Goal: Task Accomplishment & Management: Manage account settings

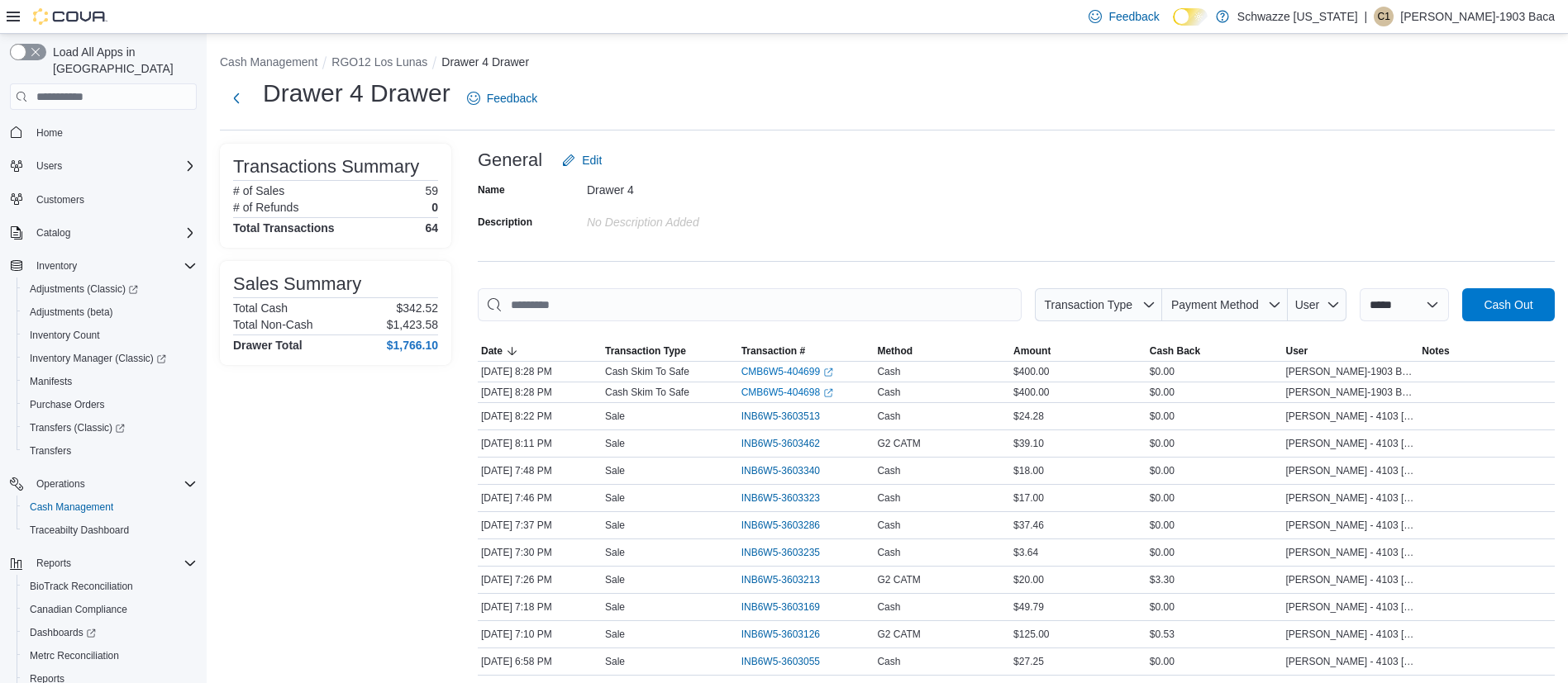
scroll to position [70, 0]
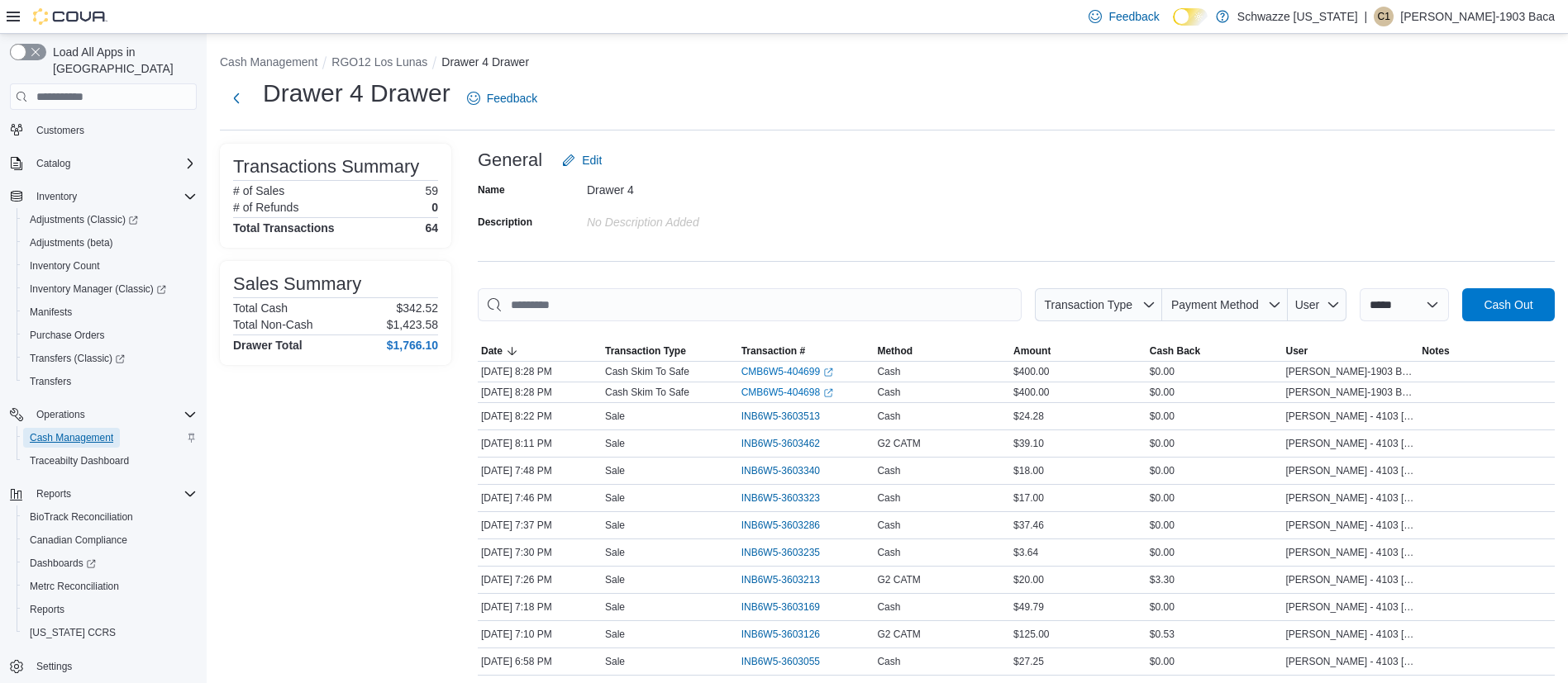
click at [66, 431] on span "Cash Management" at bounding box center [71, 437] width 84 height 13
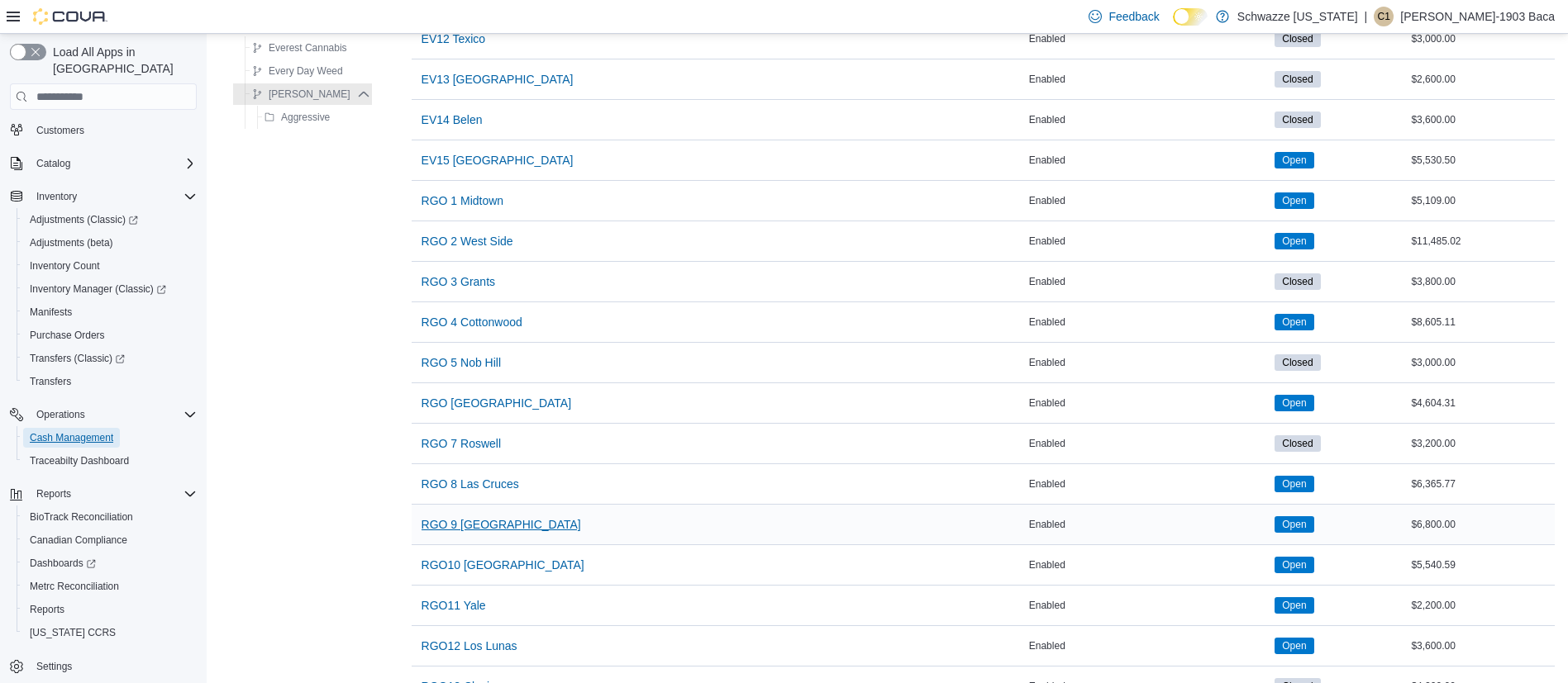
scroll to position [744, 0]
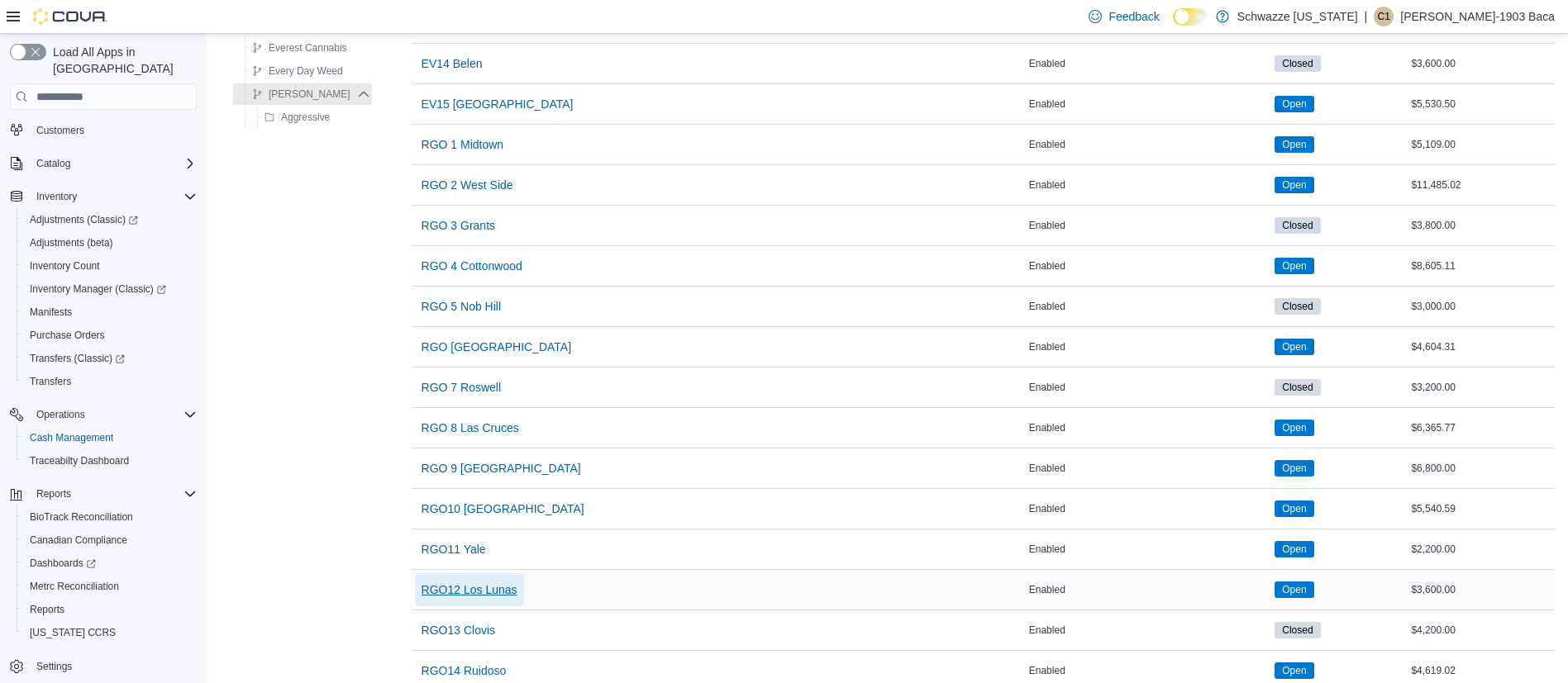
click at [467, 590] on span "RGO12 Los Lunas" at bounding box center [469, 590] width 95 height 17
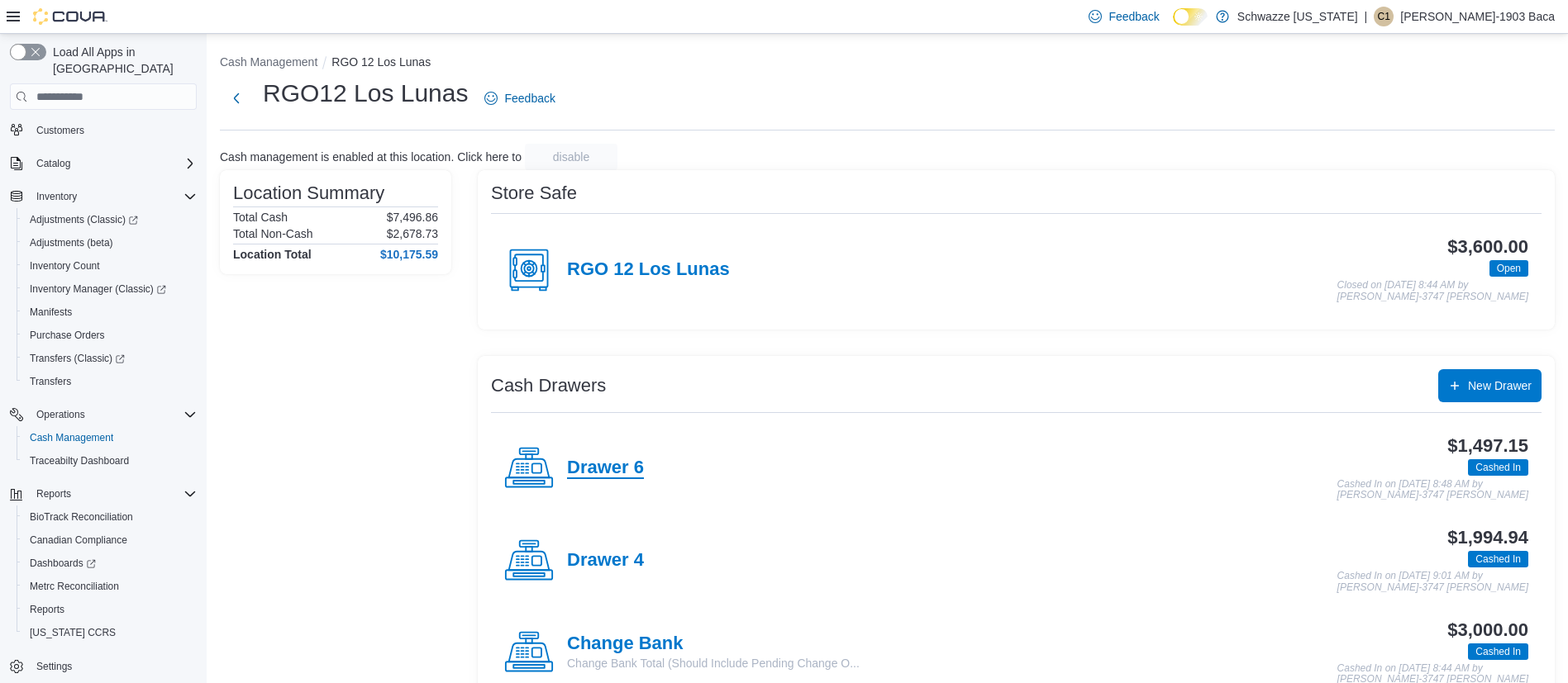
scroll to position [124, 0]
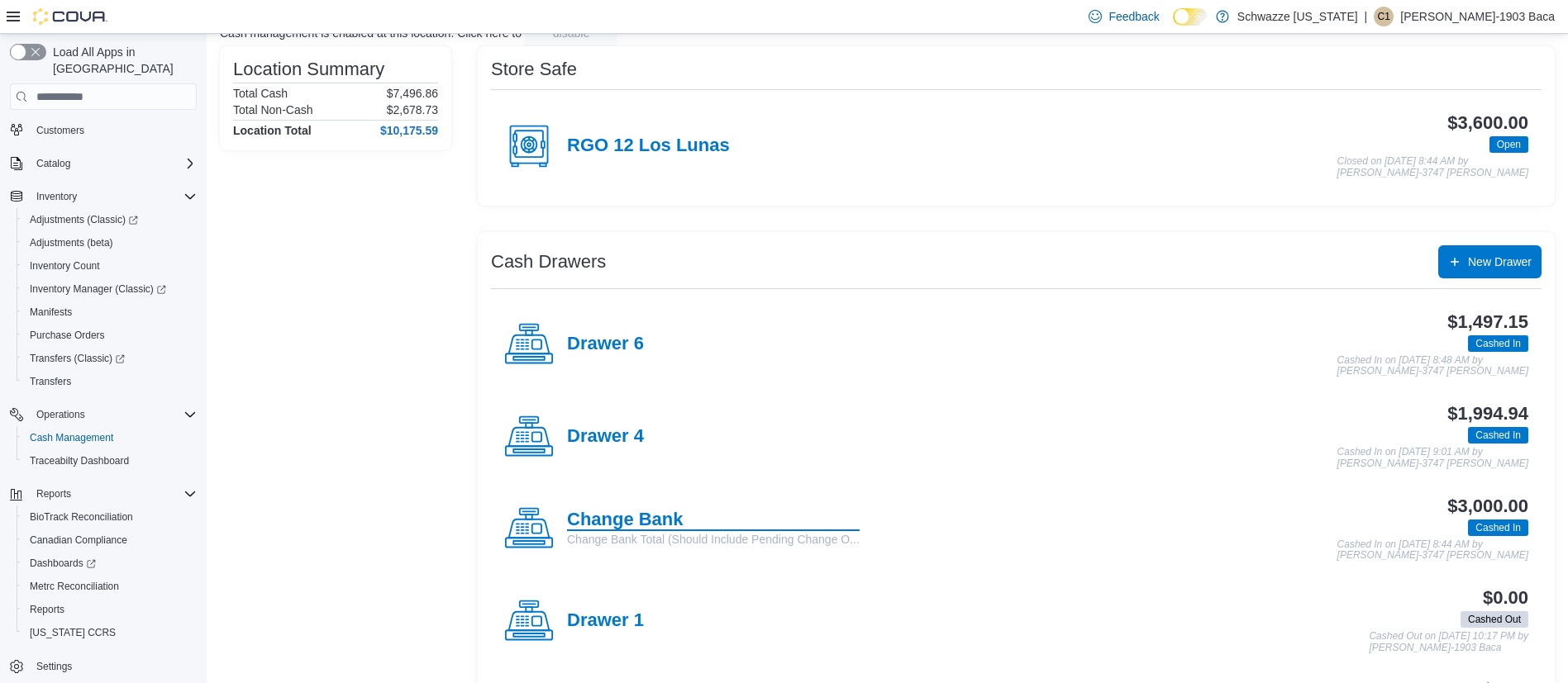
click at [616, 516] on h4 "Change Bank" at bounding box center [713, 521] width 292 height 22
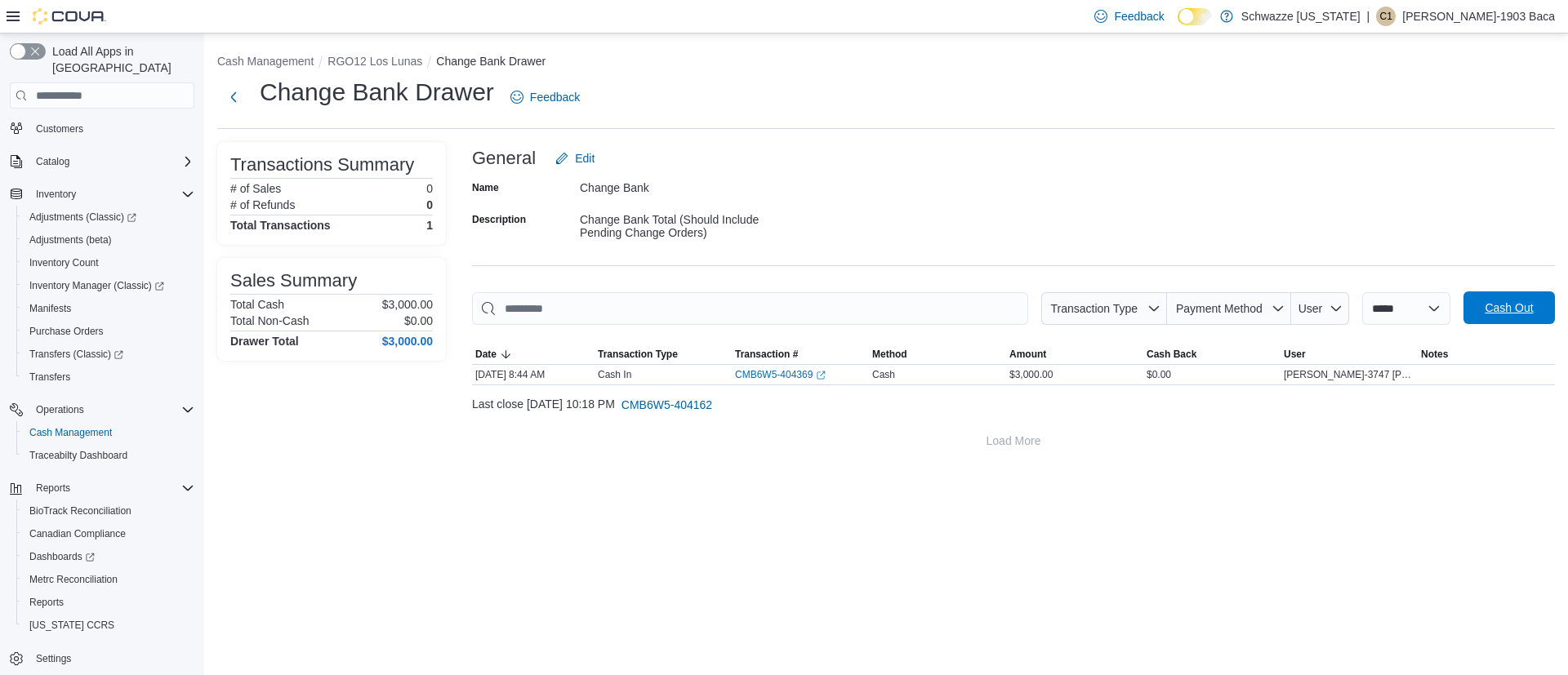
click at [1504, 313] on span "Cash Out" at bounding box center [1509, 307] width 49 height 17
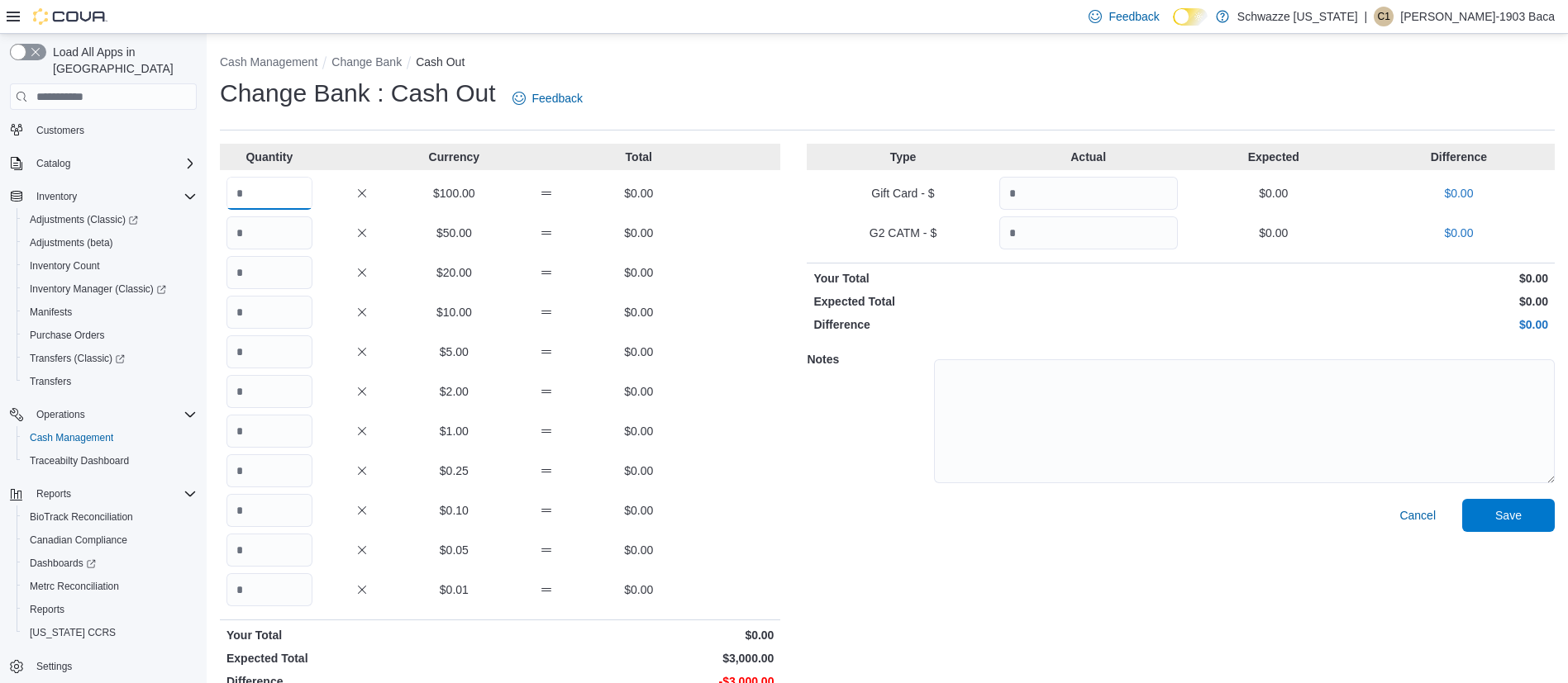
click at [252, 196] on input "Quantity" at bounding box center [269, 194] width 86 height 33
type input "**"
click at [1518, 517] on span "Save" at bounding box center [1508, 515] width 27 height 17
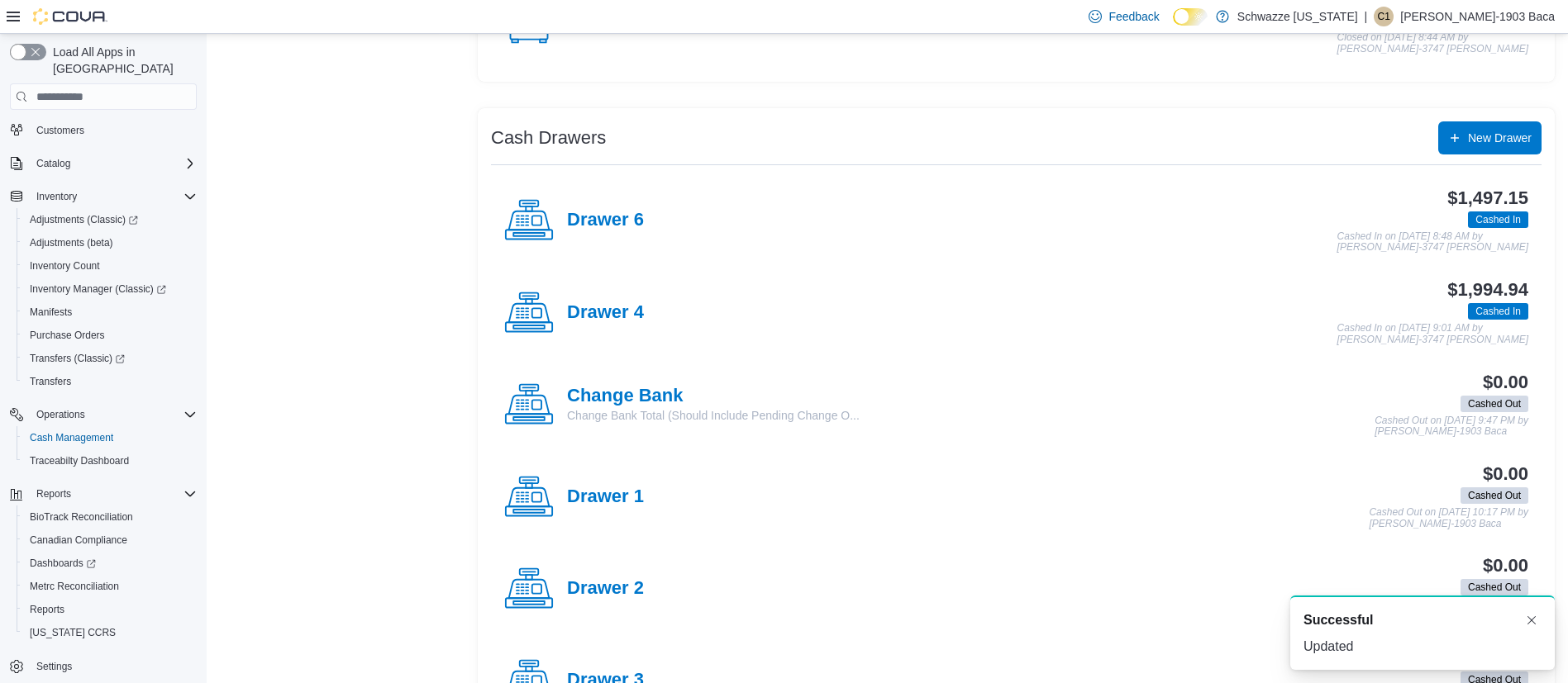
scroll to position [124, 0]
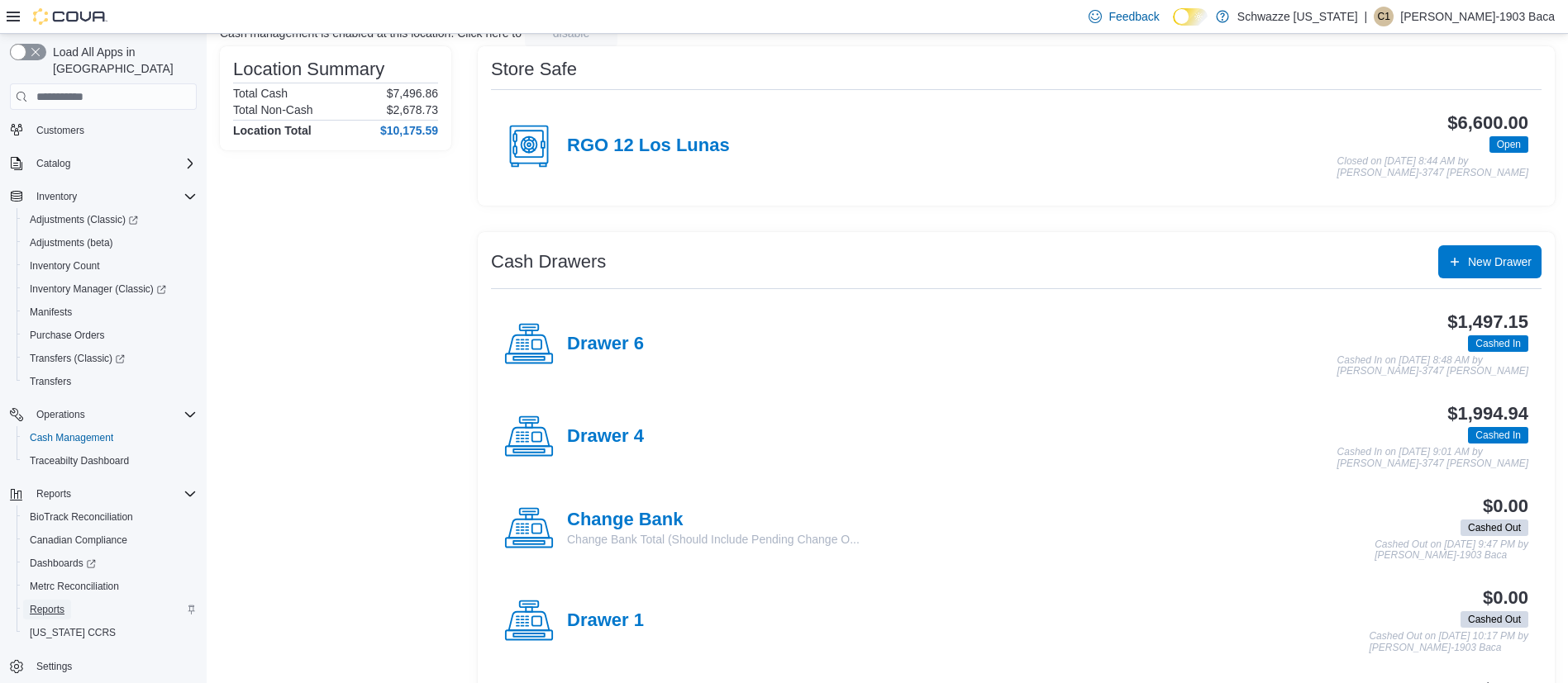
click at [51, 603] on span "Reports" at bounding box center [46, 609] width 34 height 13
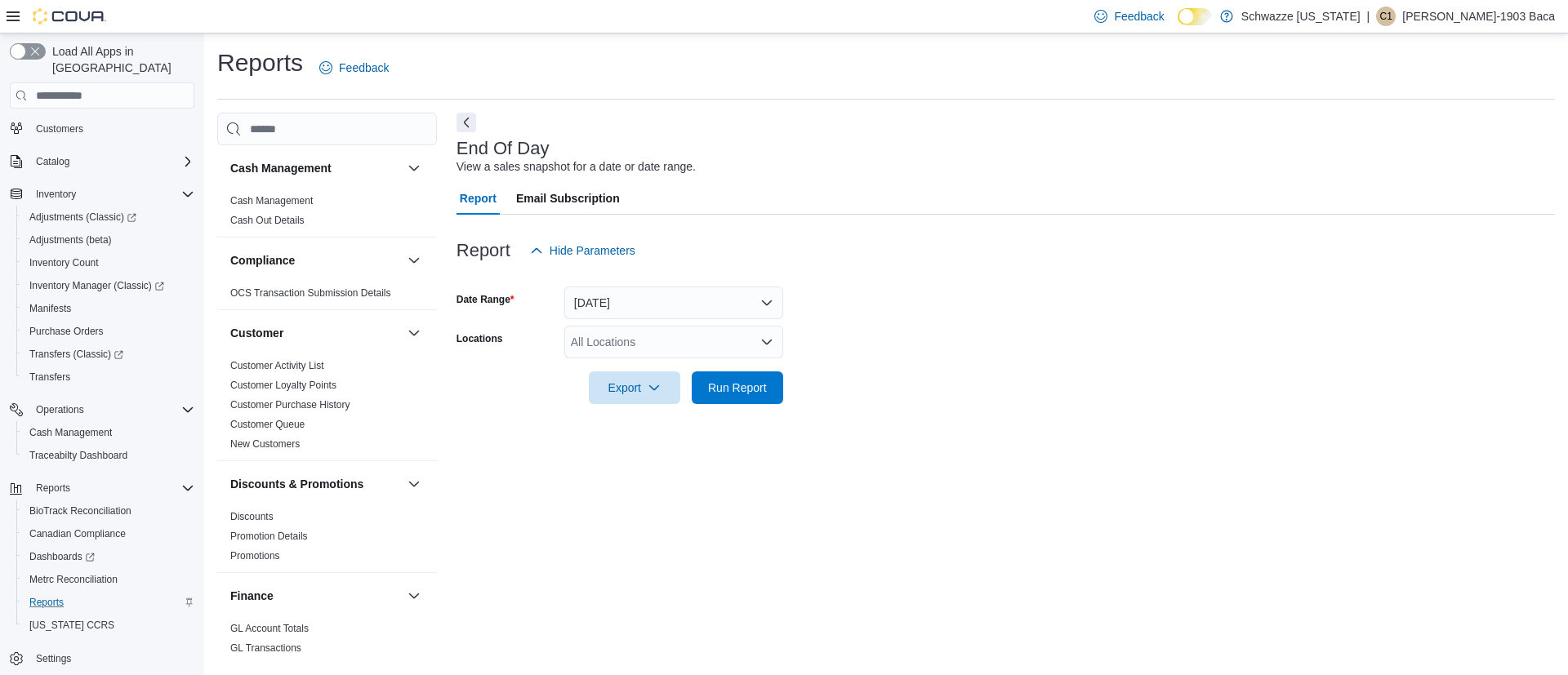
click at [613, 357] on div "All Locations" at bounding box center [673, 342] width 219 height 33
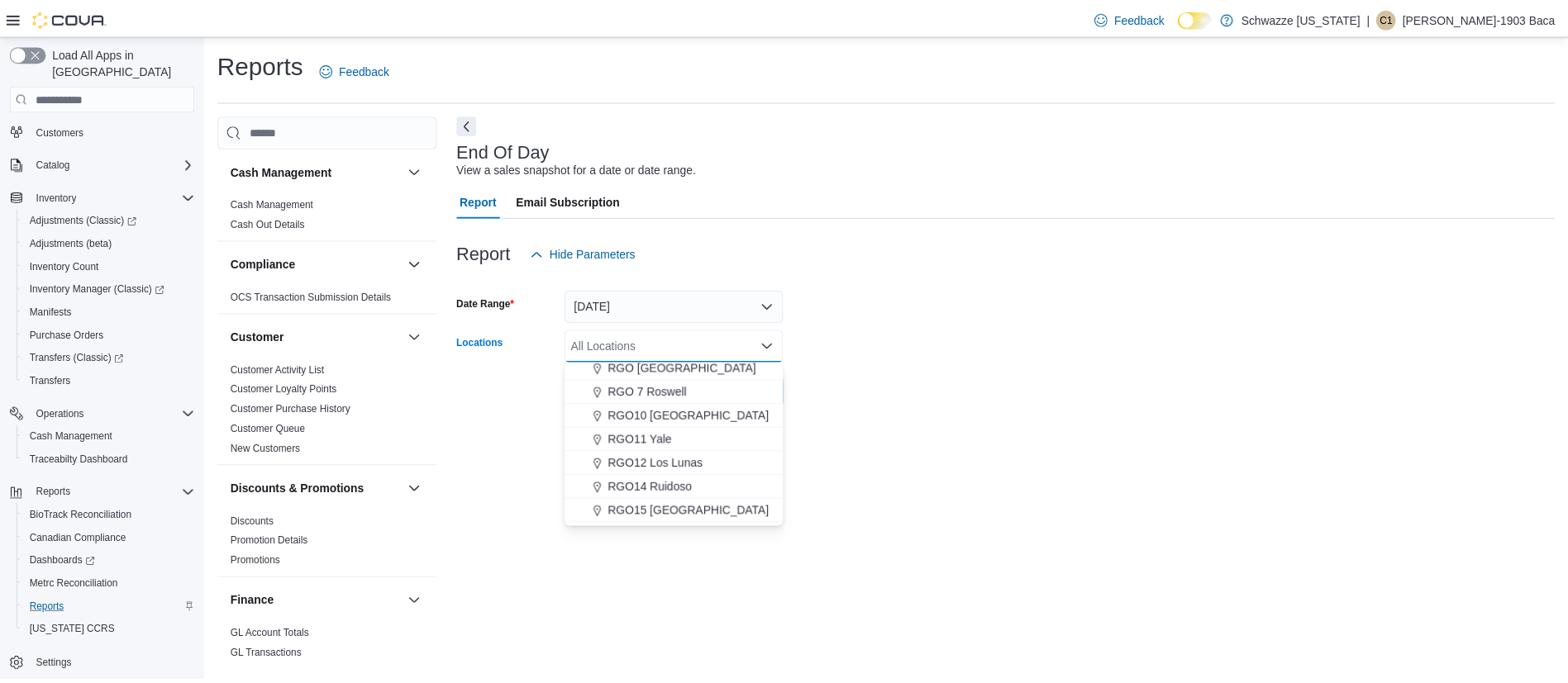
scroll to position [620, 0]
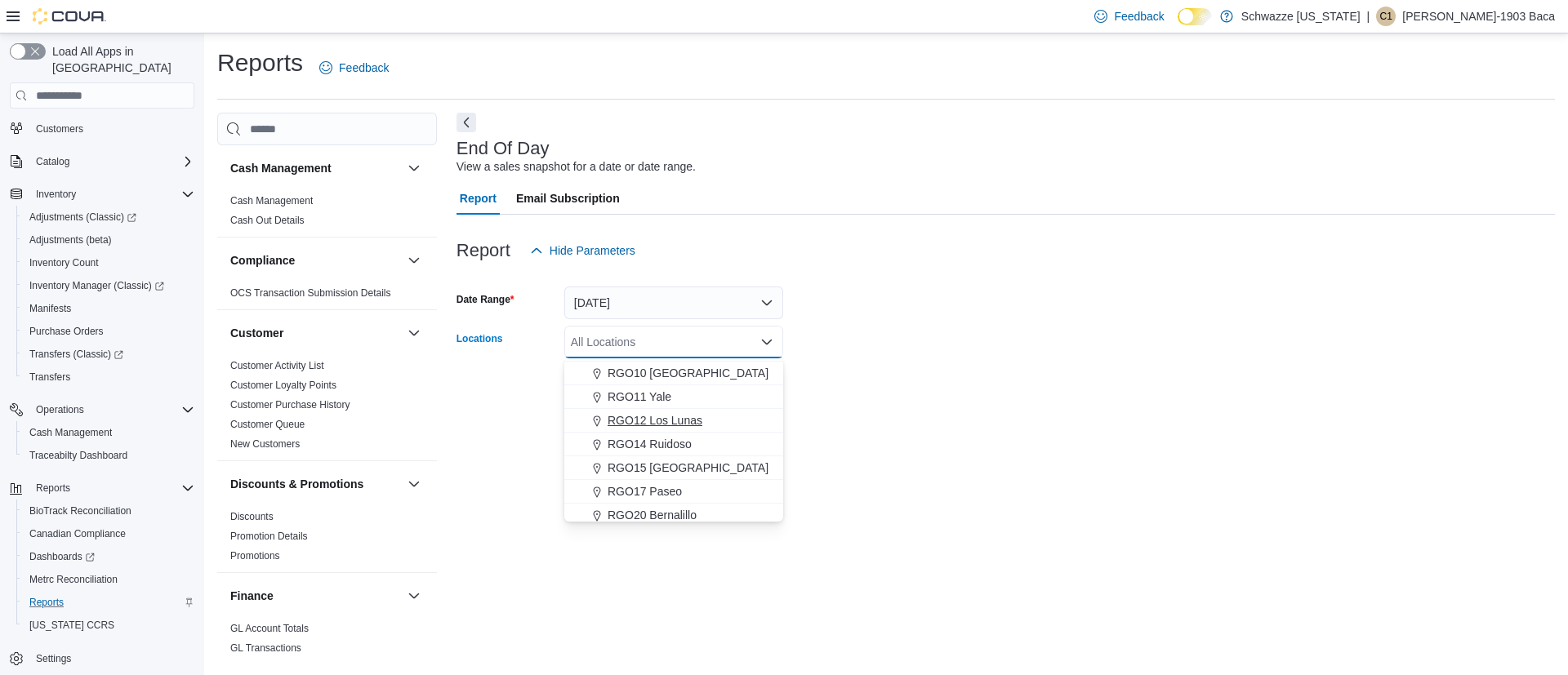
click at [650, 425] on span "RGO12 Los Lunas" at bounding box center [655, 420] width 94 height 17
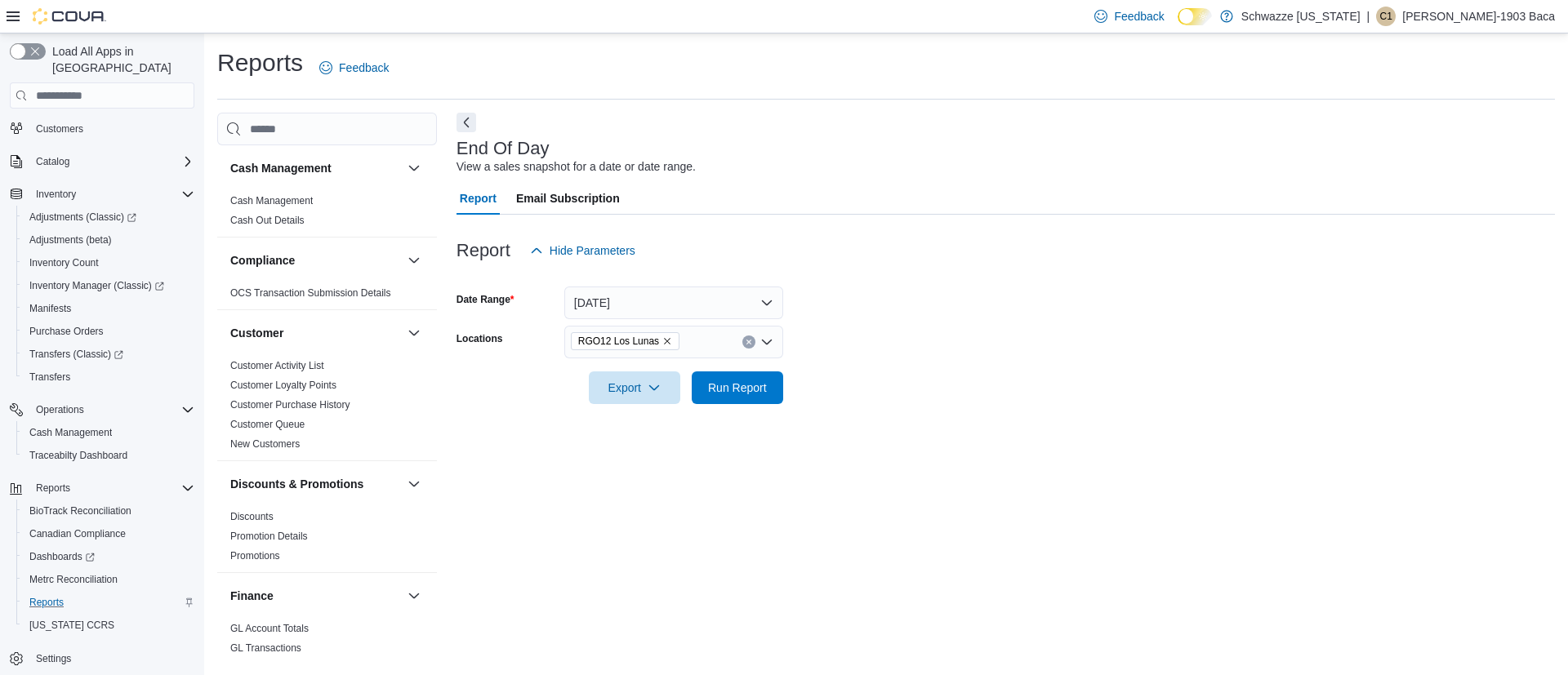
click at [879, 388] on form "Date Range Today Locations RGO12 Los Lunas Export Run Report" at bounding box center [1005, 336] width 1098 height 137
click at [733, 375] on span "Run Report" at bounding box center [737, 387] width 72 height 33
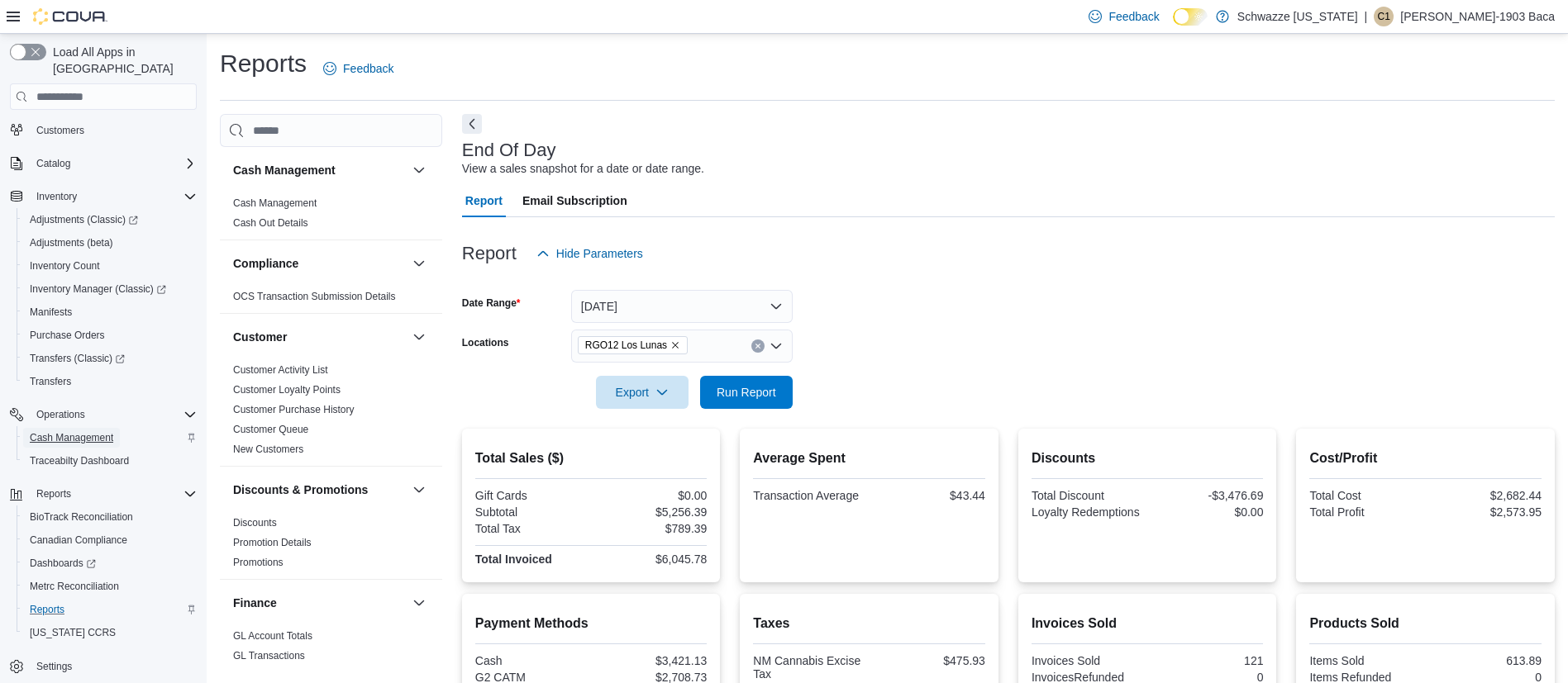
click at [76, 431] on span "Cash Management" at bounding box center [71, 437] width 84 height 13
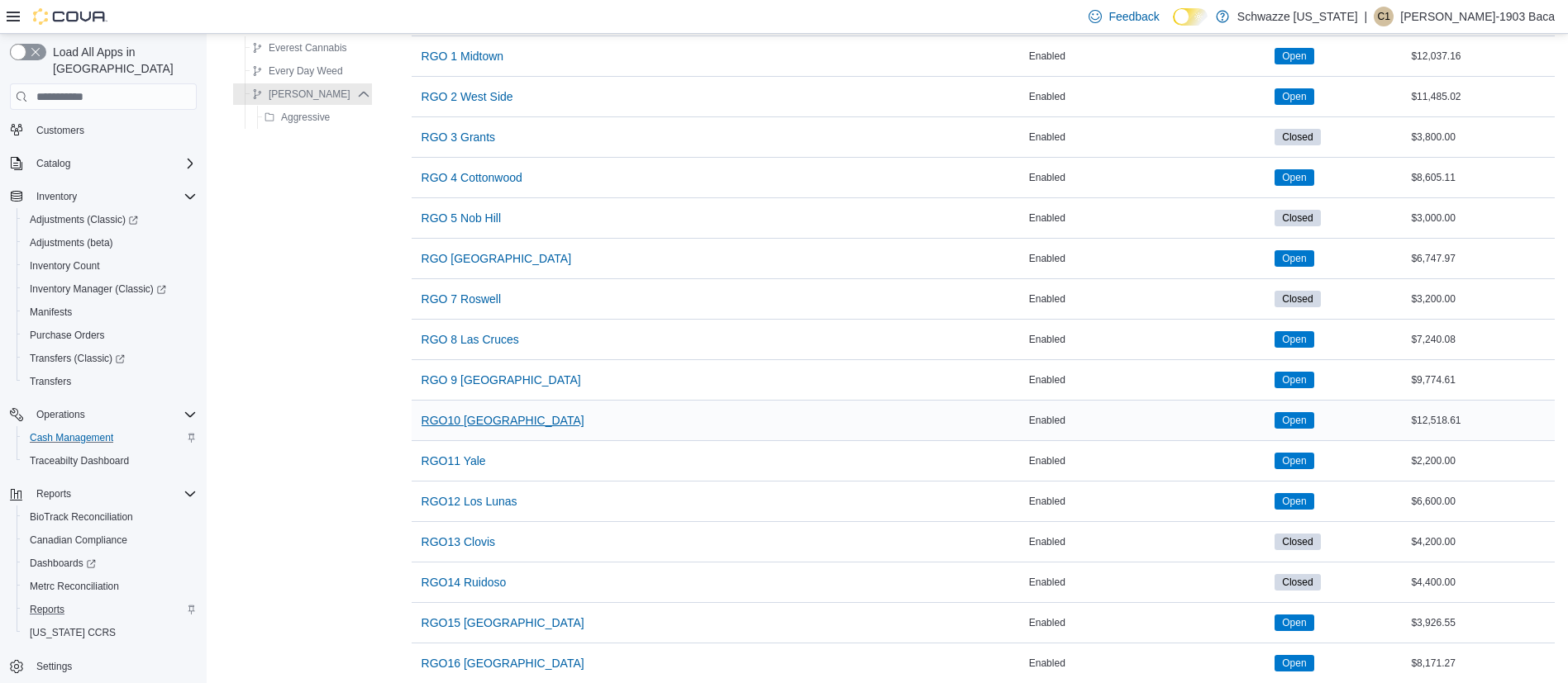
scroll to position [868, 0]
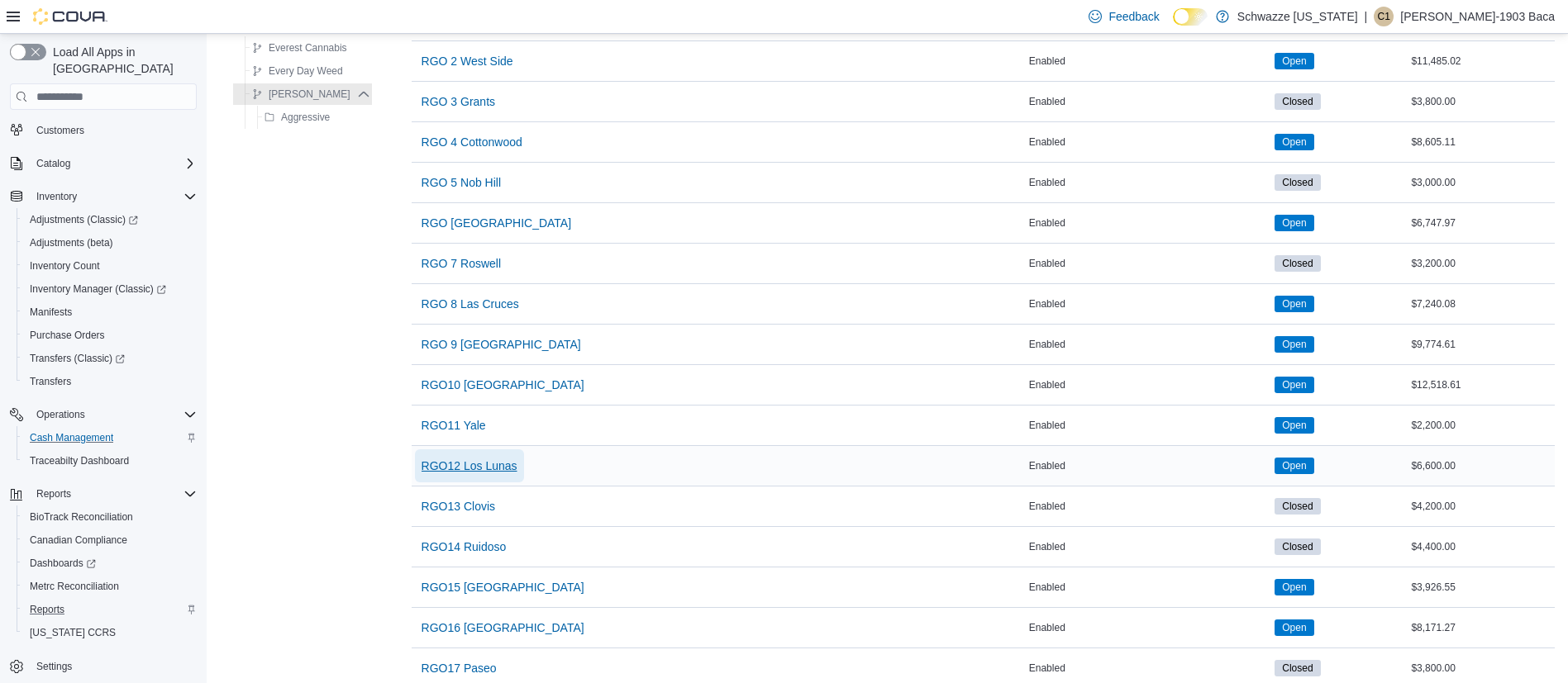
click at [471, 472] on span "RGO12 Los Lunas" at bounding box center [469, 466] width 95 height 17
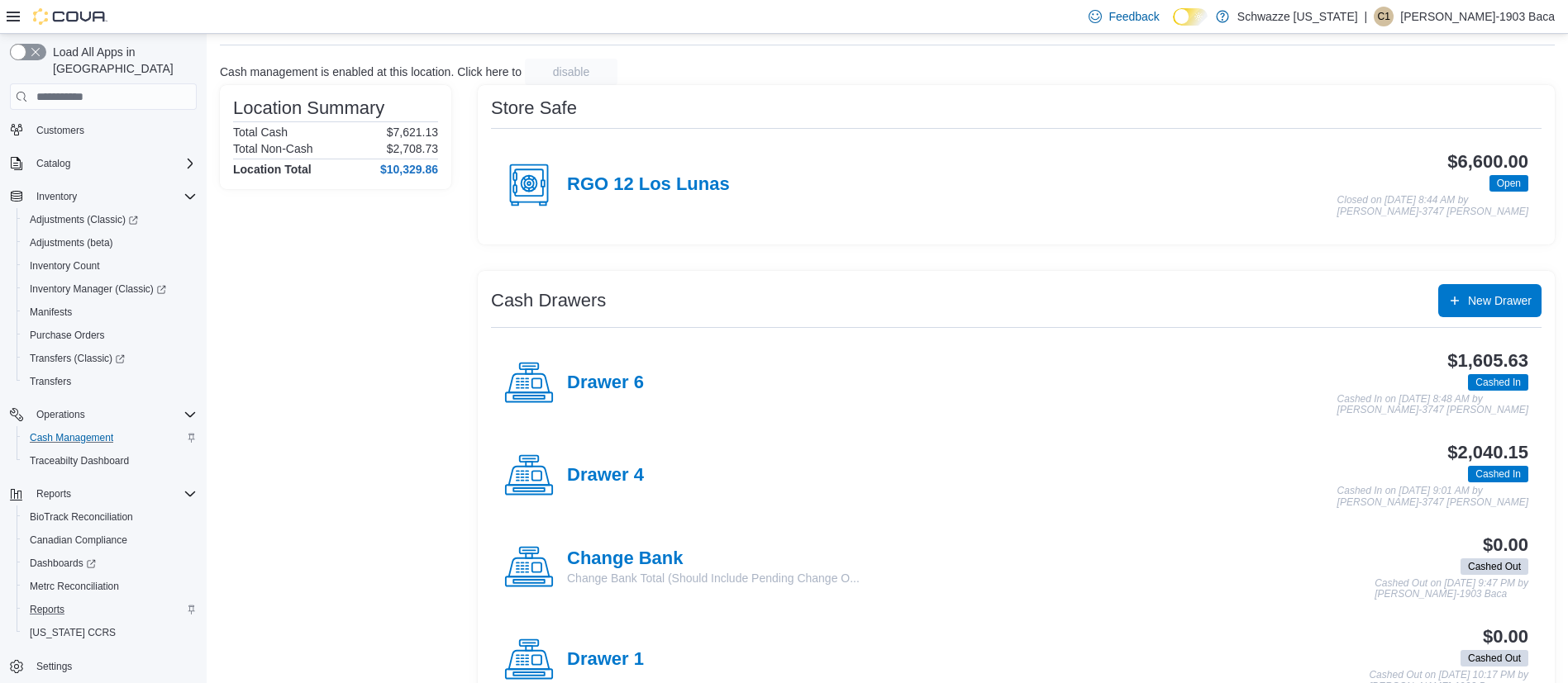
scroll to position [124, 0]
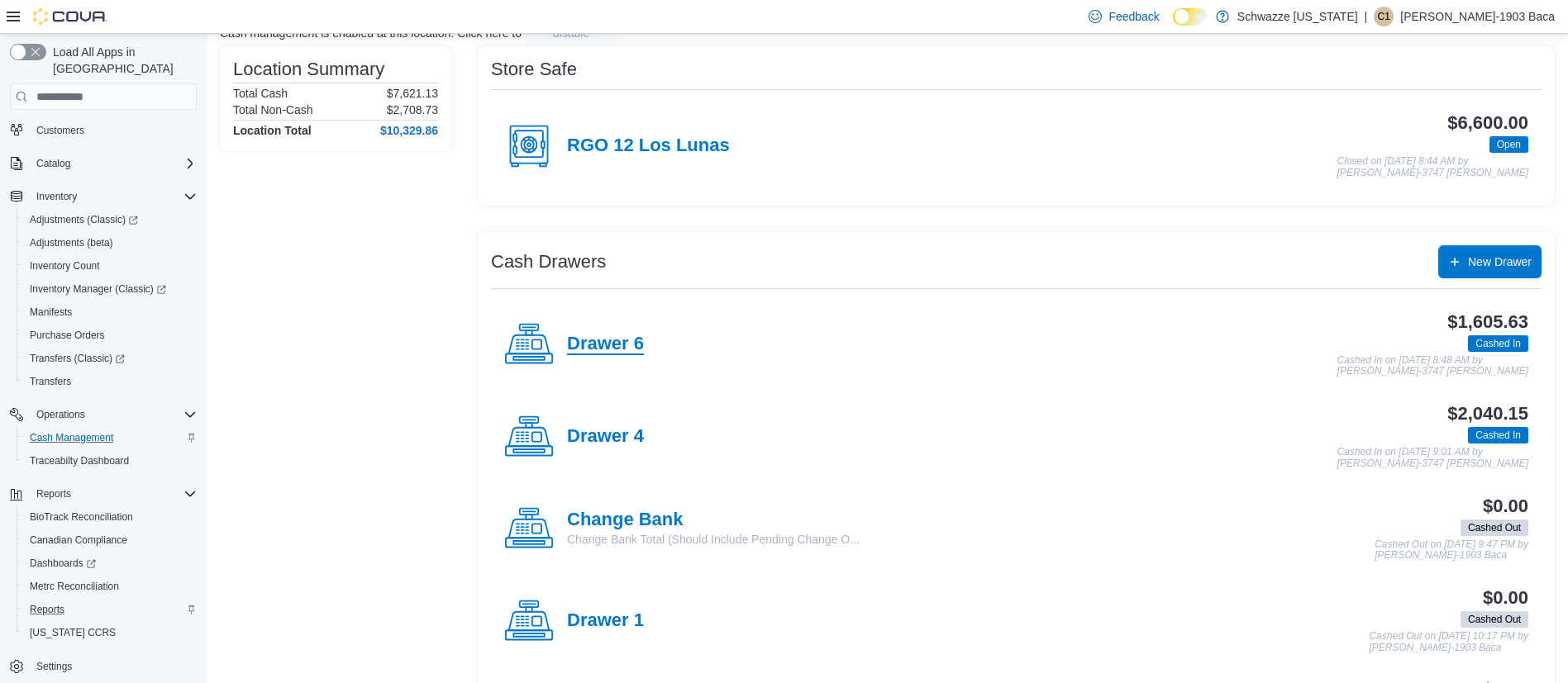
click at [603, 348] on h4 "Drawer 6" at bounding box center [605, 344] width 77 height 22
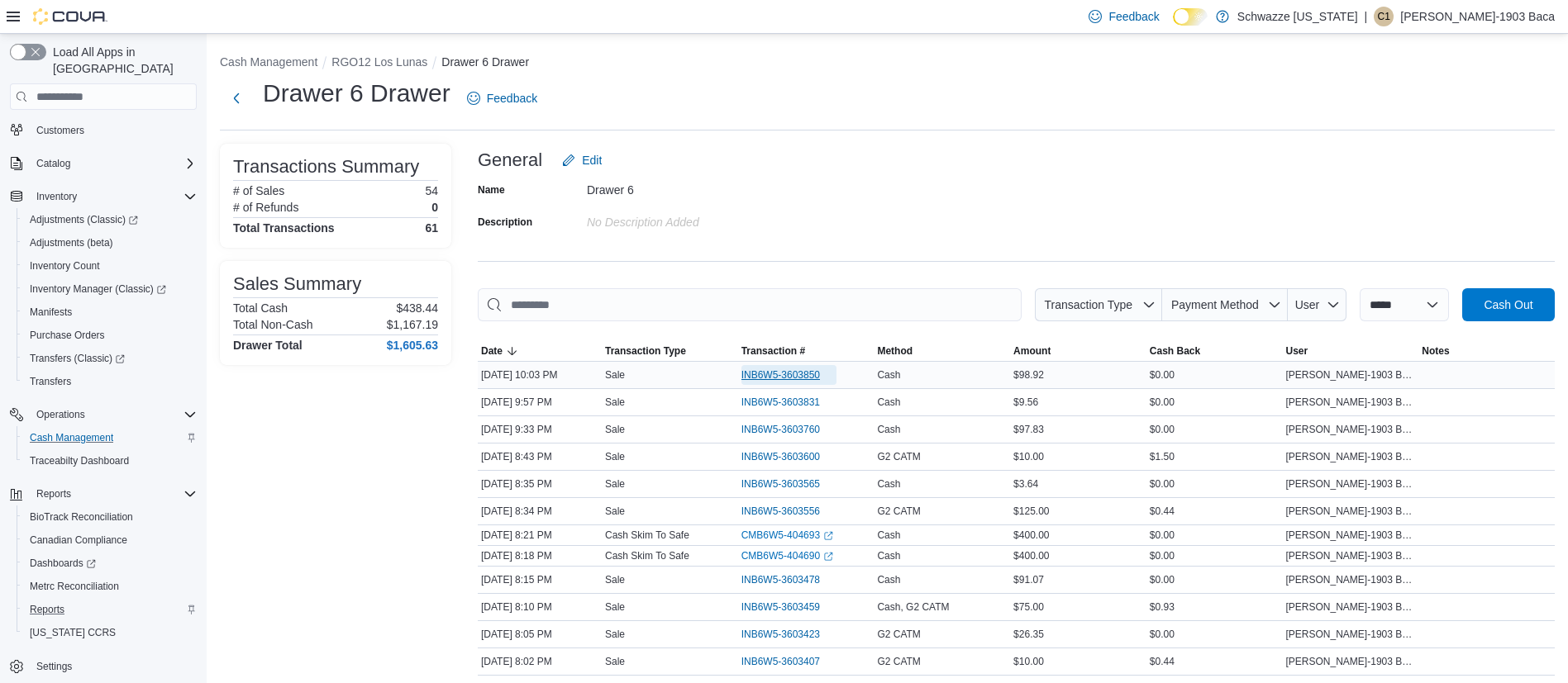
click at [793, 377] on span "INB6W5-3603850" at bounding box center [781, 374] width 79 height 13
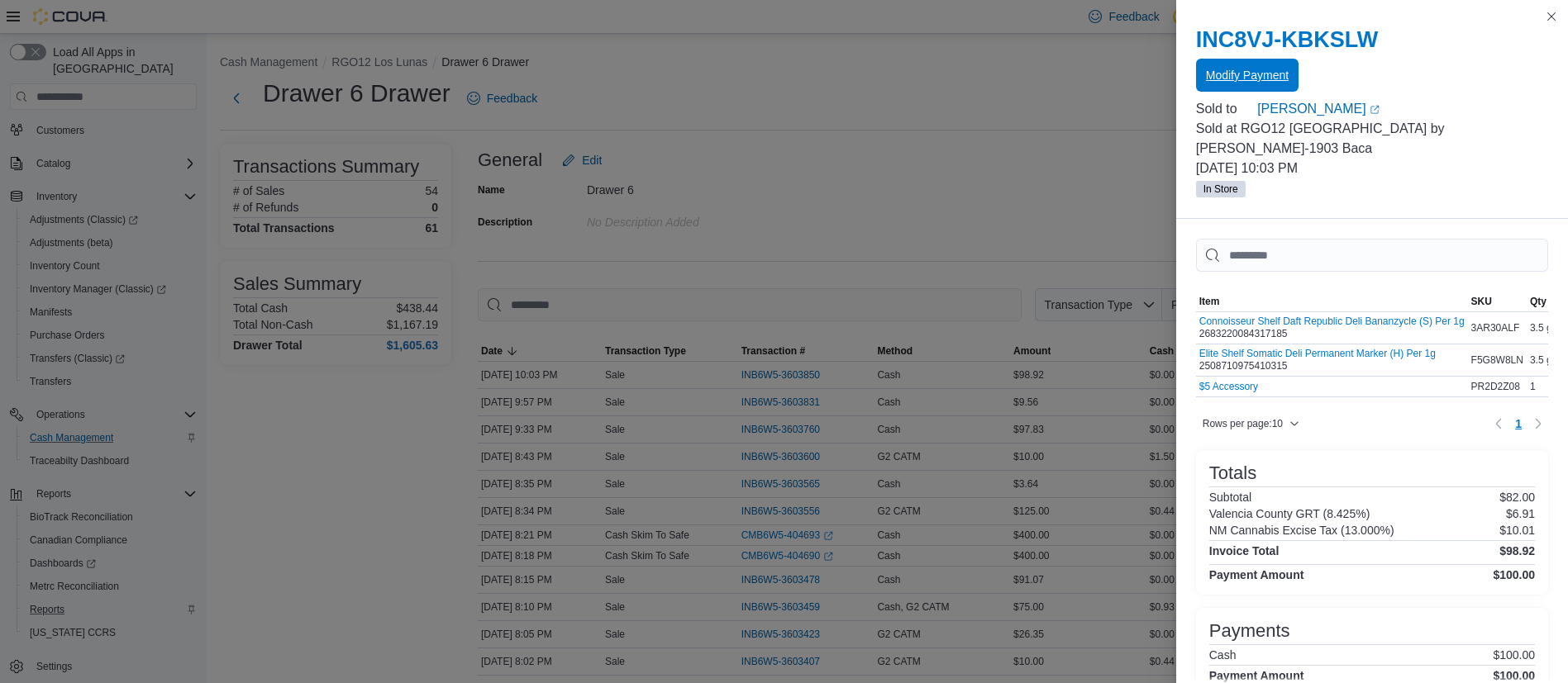
click at [1206, 75] on span "Modify Payment" at bounding box center [1247, 75] width 83 height 17
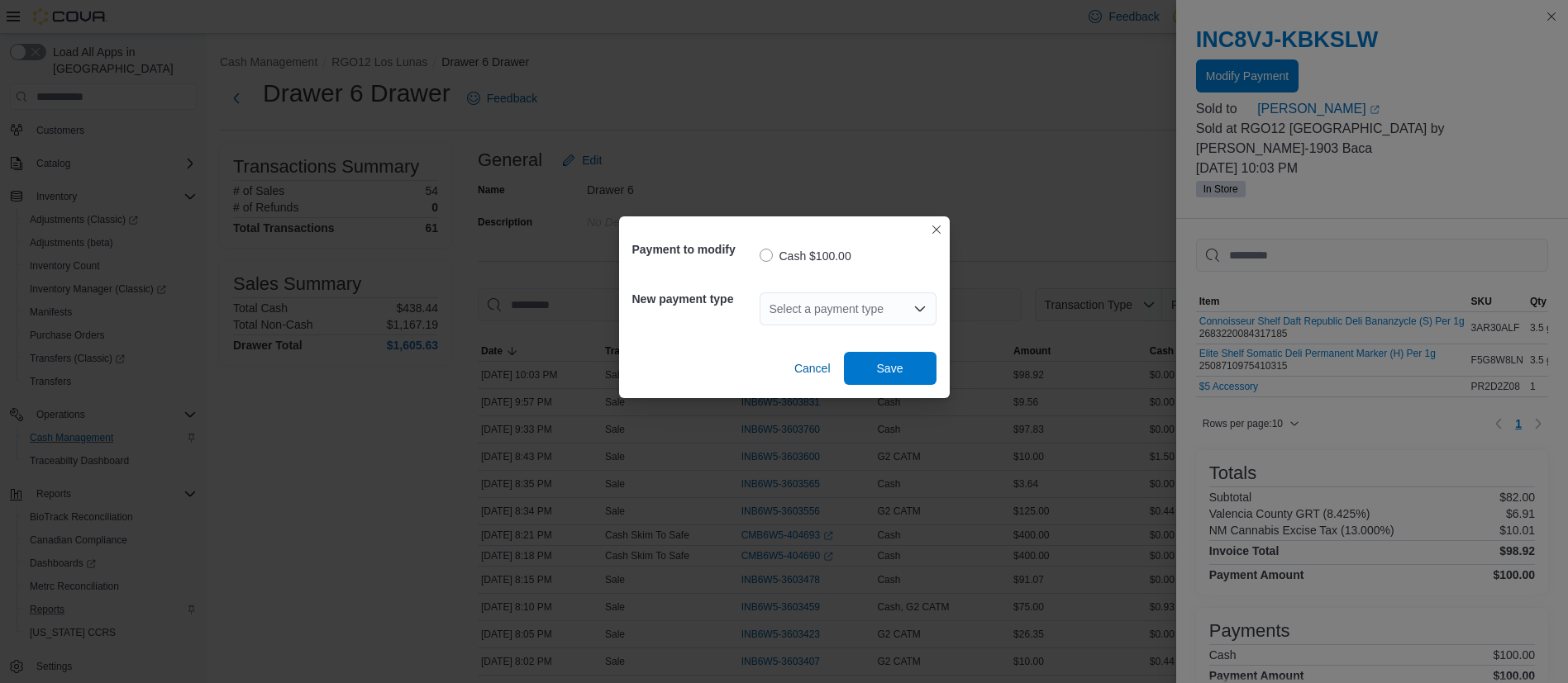
click at [803, 309] on div "Select a payment type" at bounding box center [848, 309] width 177 height 33
click at [791, 361] on span "G2 CATM" at bounding box center [857, 361] width 137 height 17
click at [905, 358] on span "Save" at bounding box center [890, 368] width 73 height 33
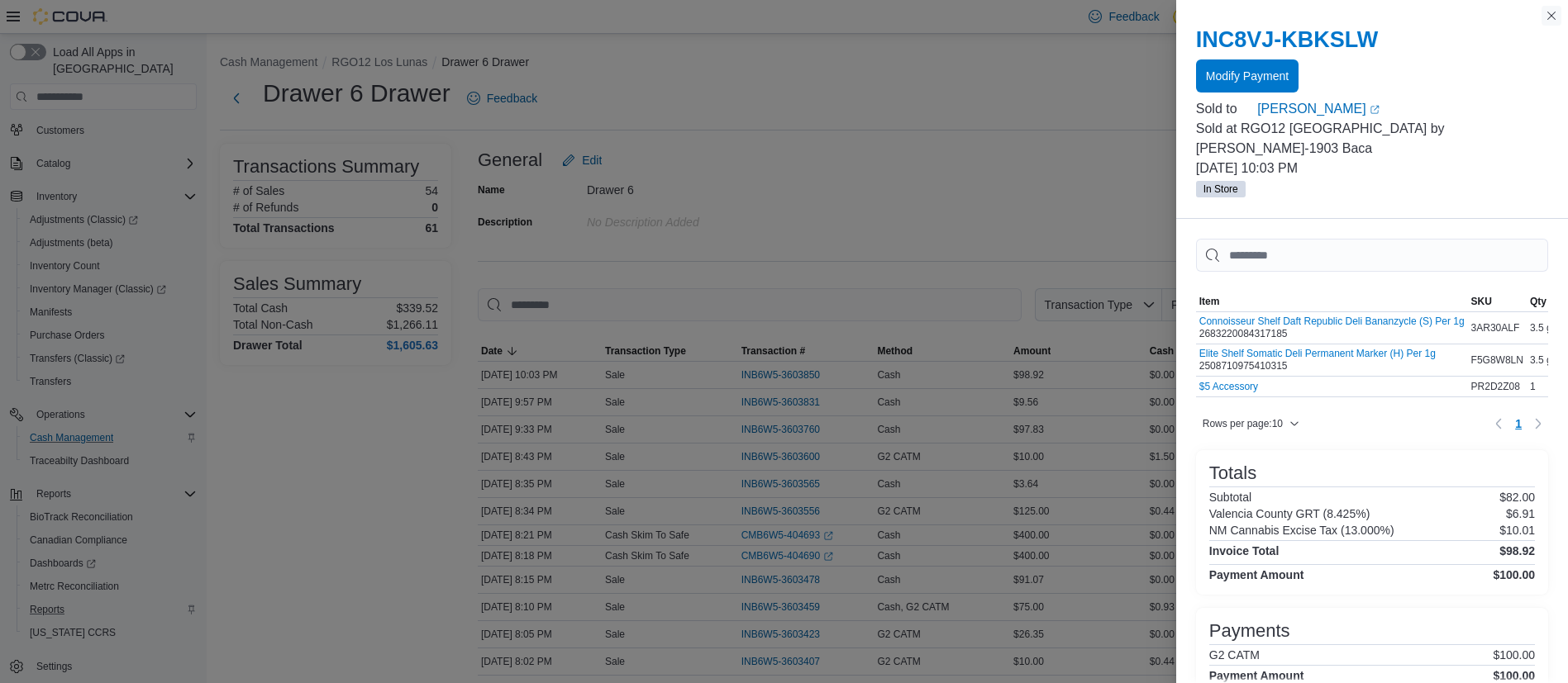
click at [1548, 22] on button "Close this dialog" at bounding box center [1551, 16] width 20 height 20
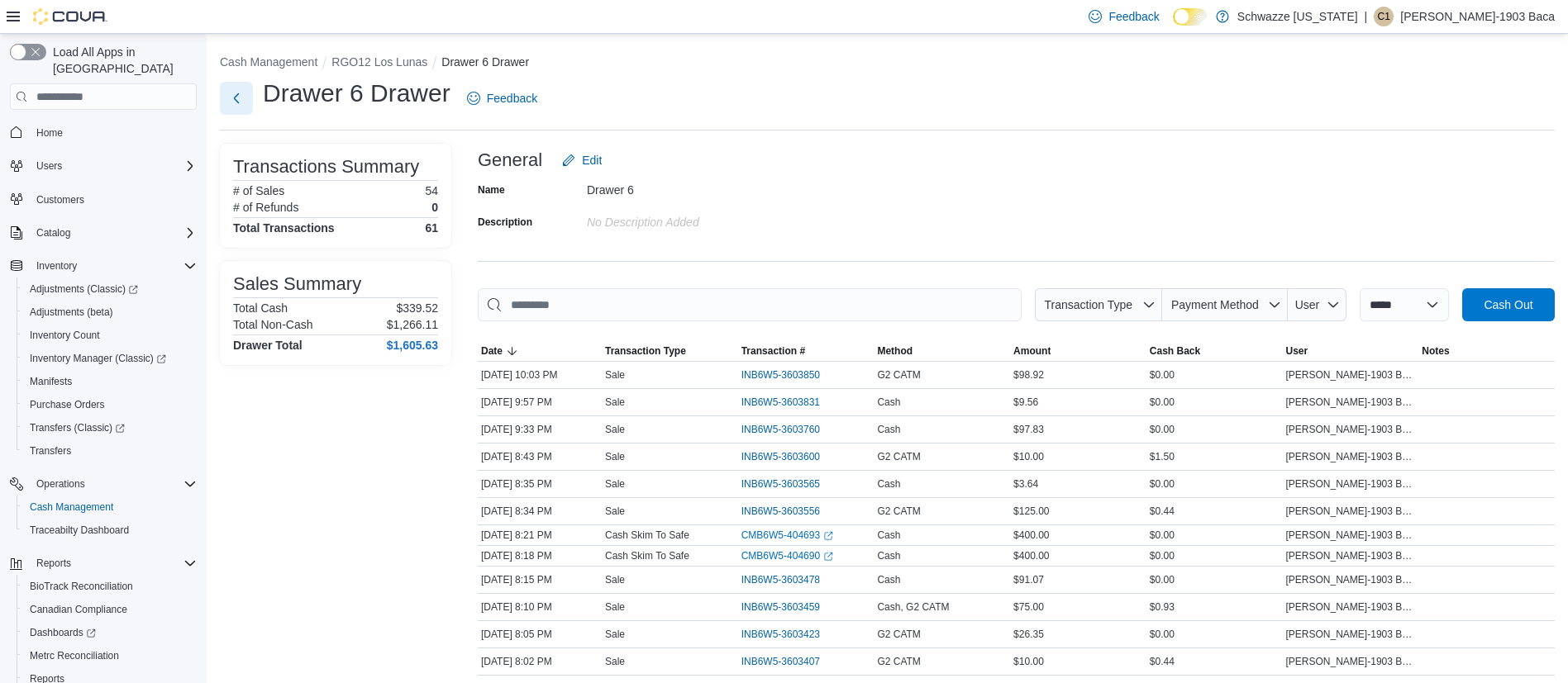
click at [238, 99] on button "Next" at bounding box center [236, 98] width 33 height 33
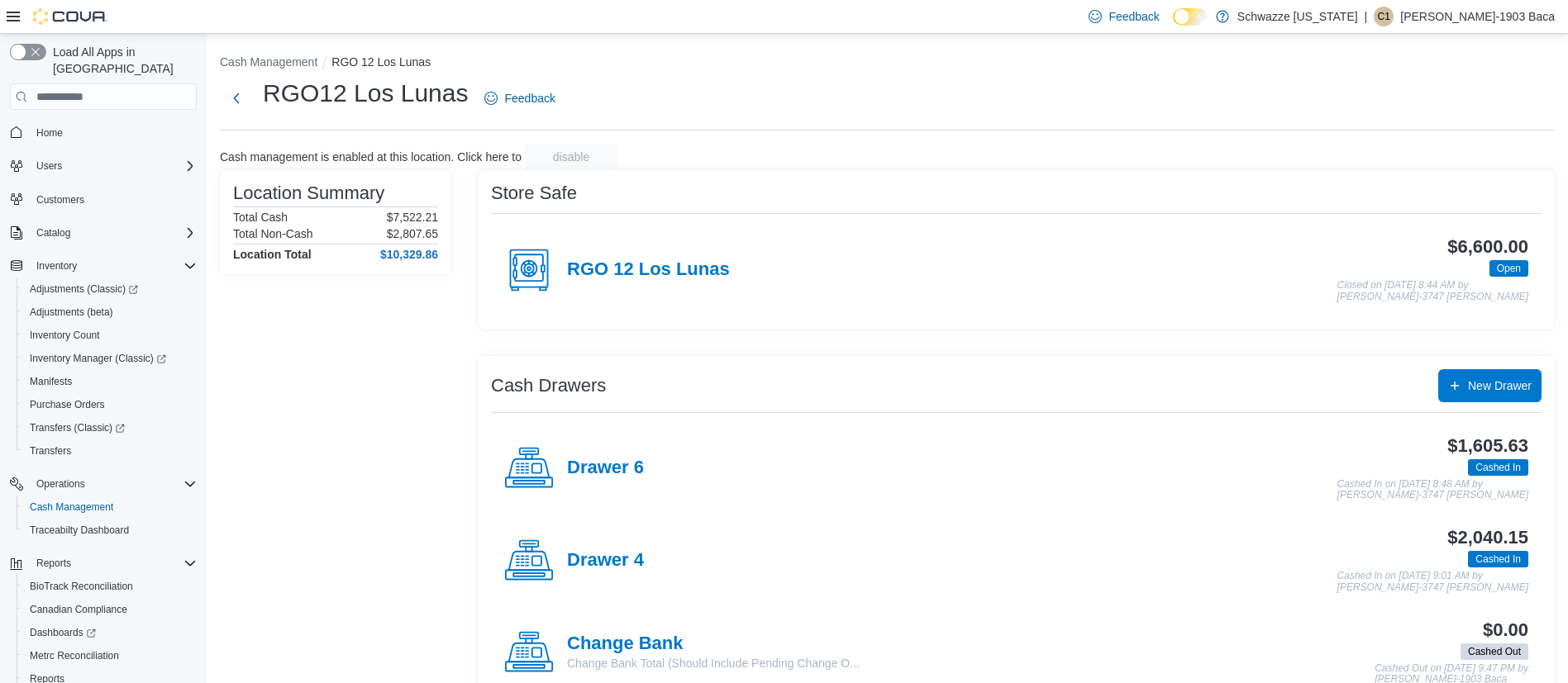
scroll to position [248, 0]
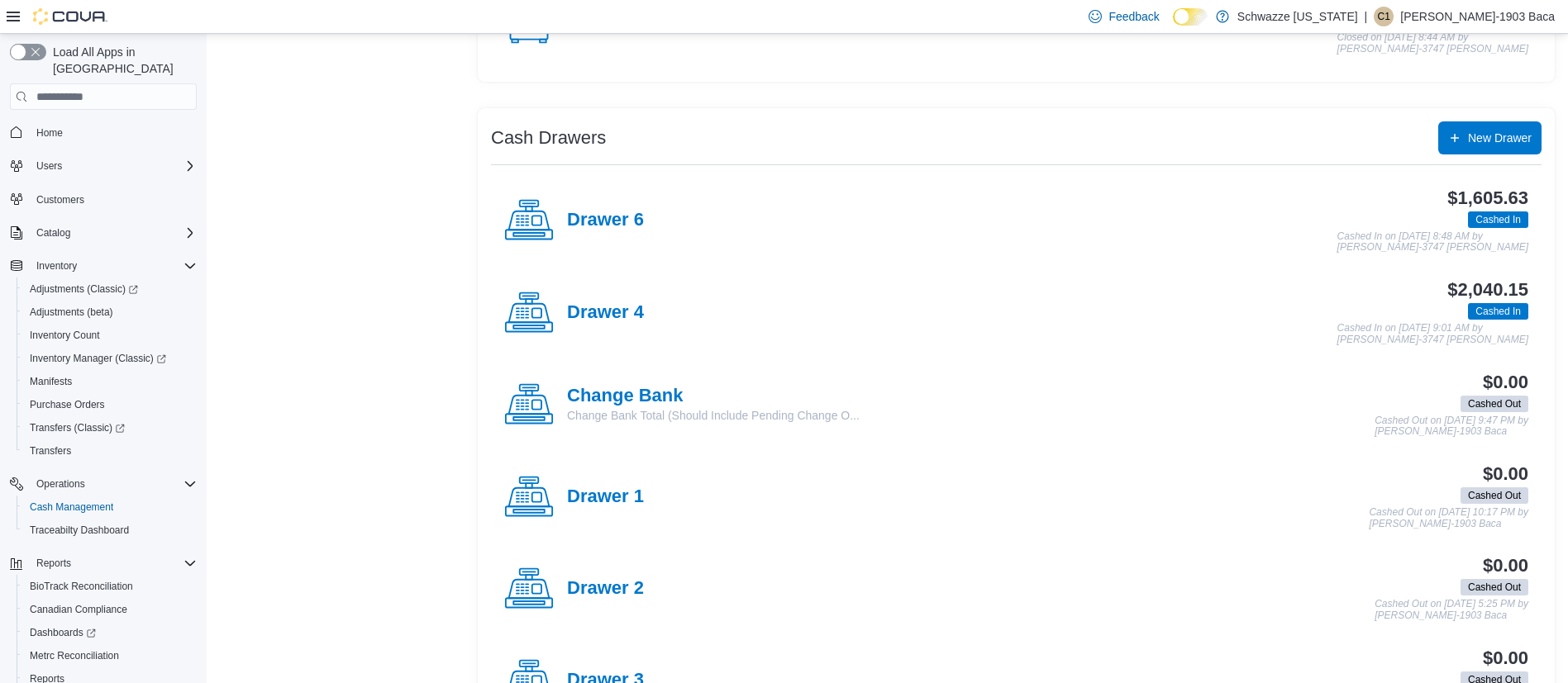
click at [603, 333] on div "Drawer 4" at bounding box center [574, 313] width 140 height 49
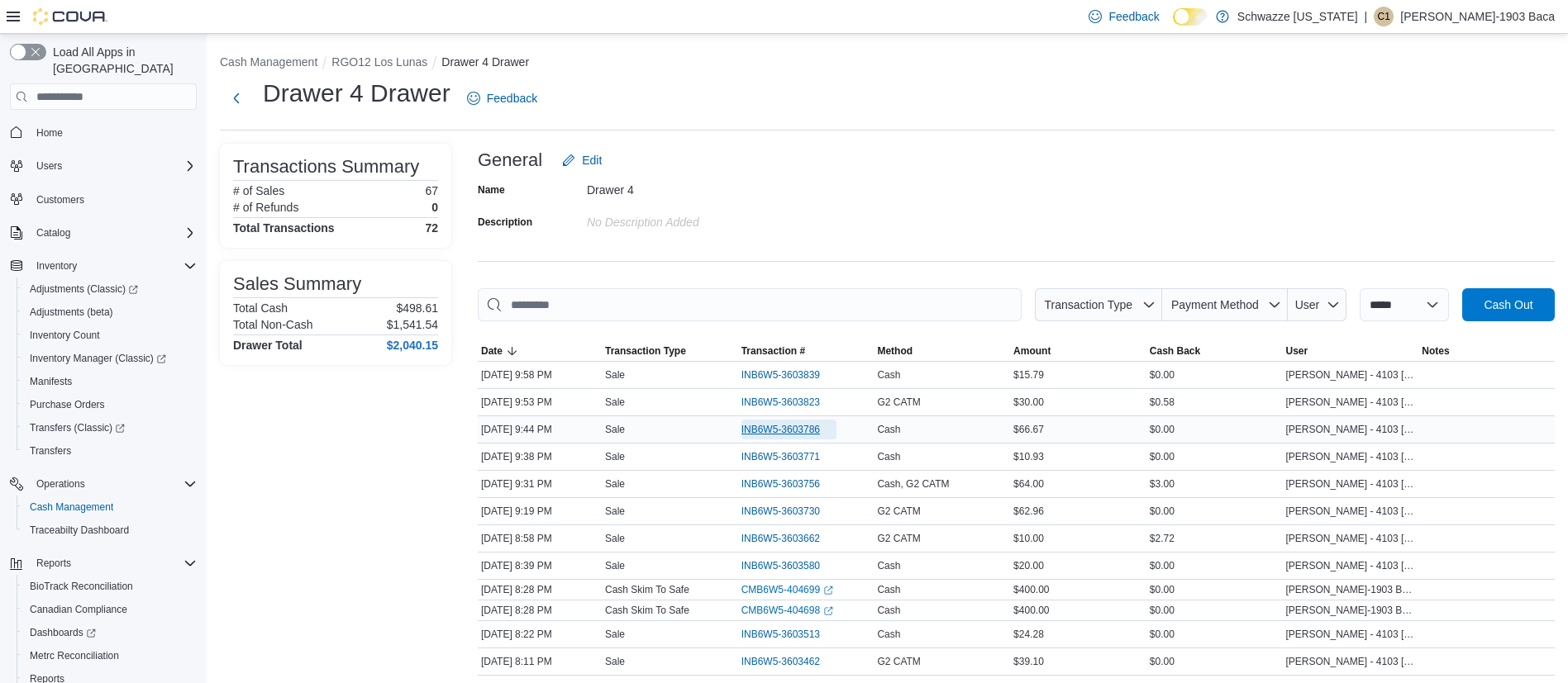
click at [784, 428] on span "INB6W5-3603786" at bounding box center [781, 429] width 79 height 13
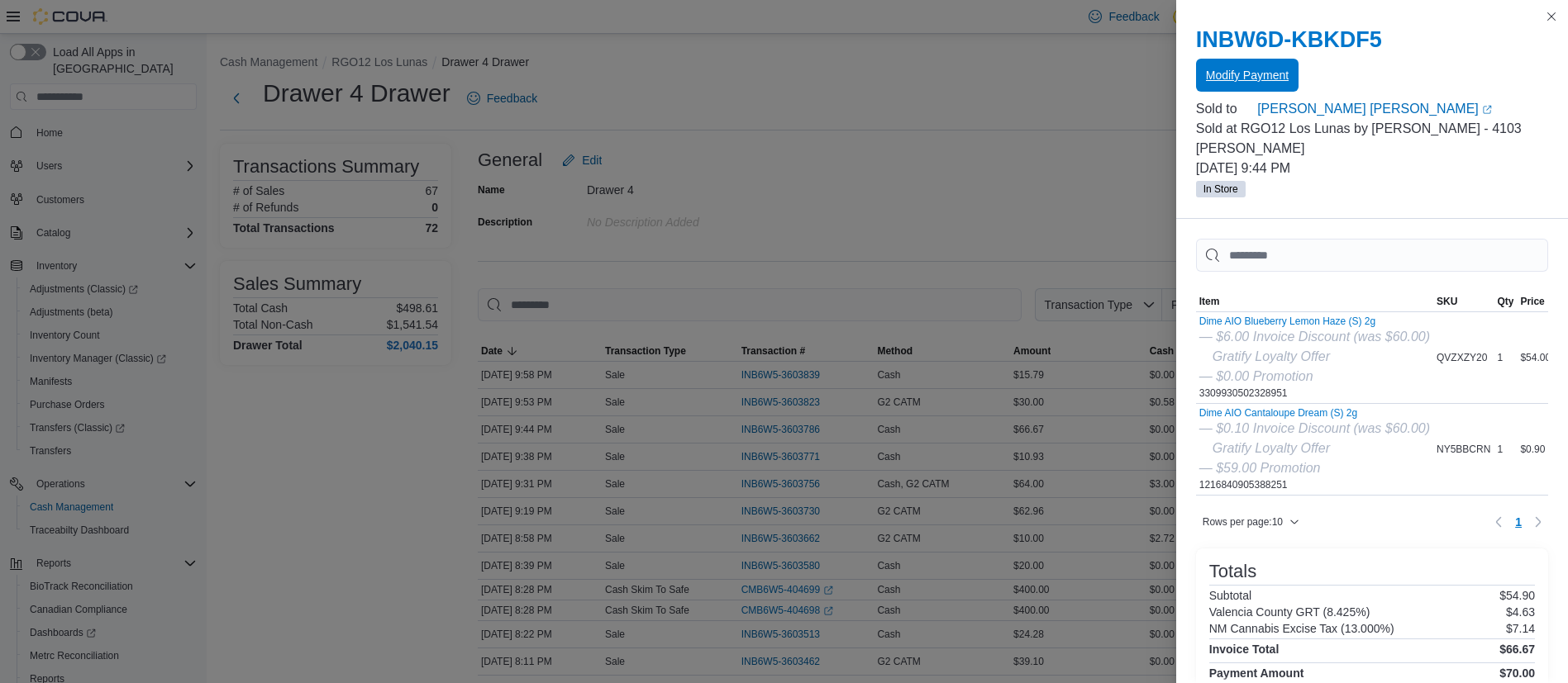
click at [1230, 85] on span "Modify Payment" at bounding box center [1247, 76] width 83 height 33
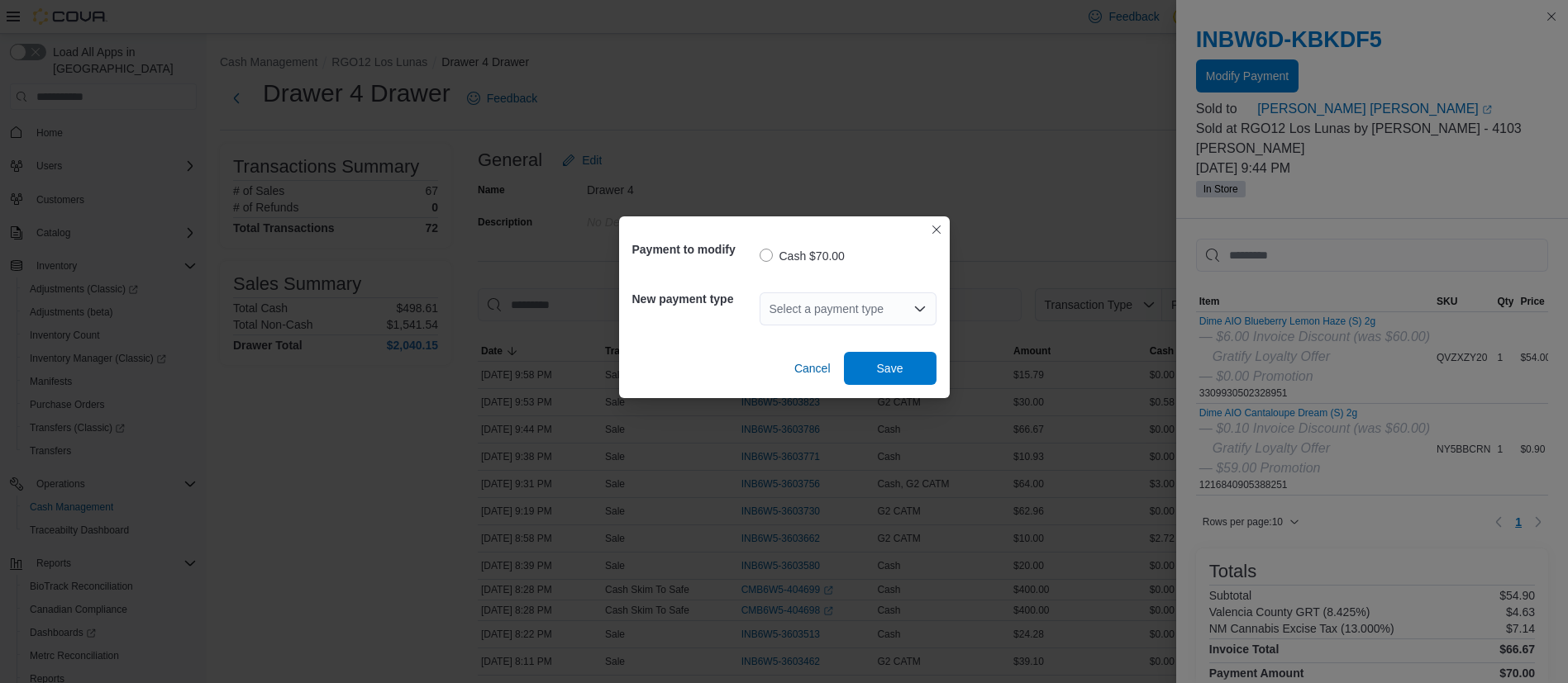
click at [777, 303] on div "Select a payment type" at bounding box center [848, 309] width 177 height 33
click at [791, 360] on span "G2 CATM" at bounding box center [857, 361] width 137 height 17
click at [889, 360] on span "Save" at bounding box center [890, 367] width 27 height 17
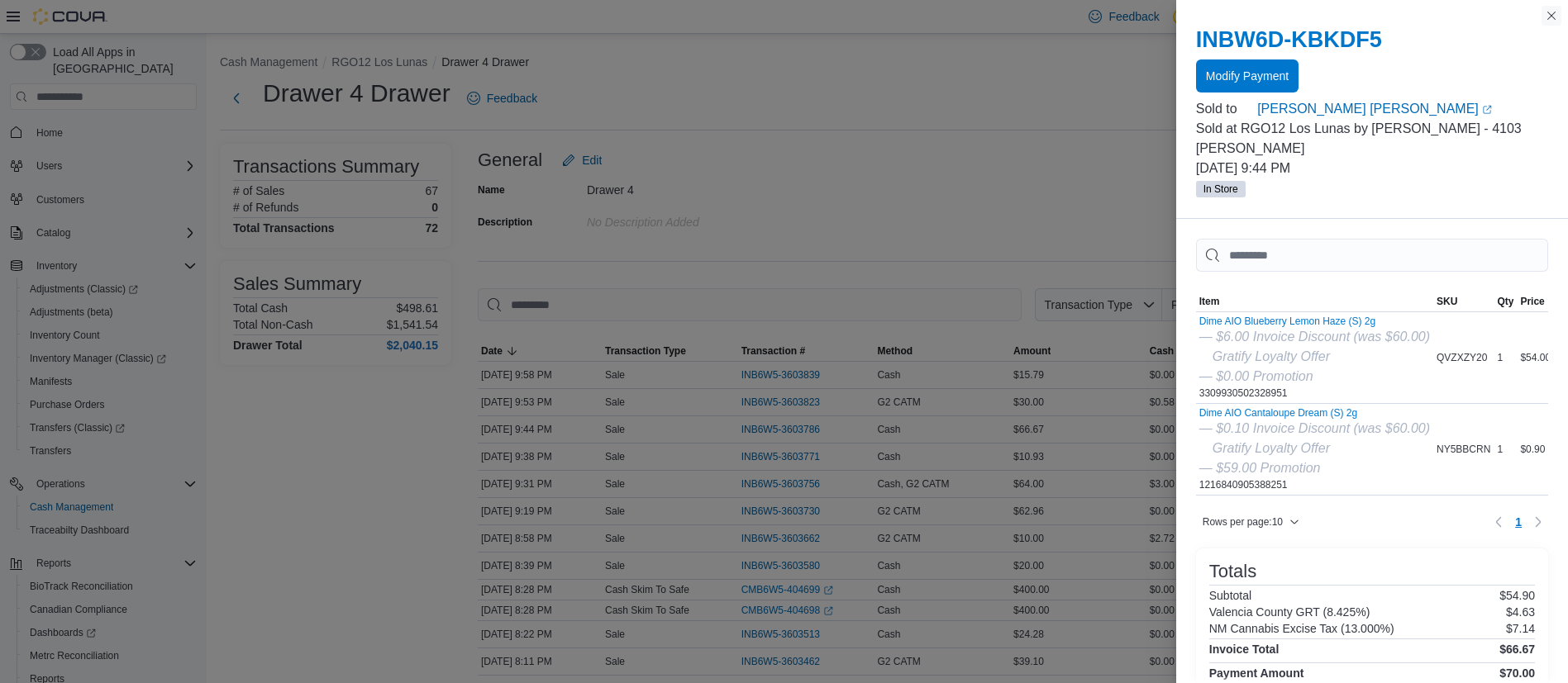
click at [1549, 16] on button "Close this dialog" at bounding box center [1551, 16] width 20 height 20
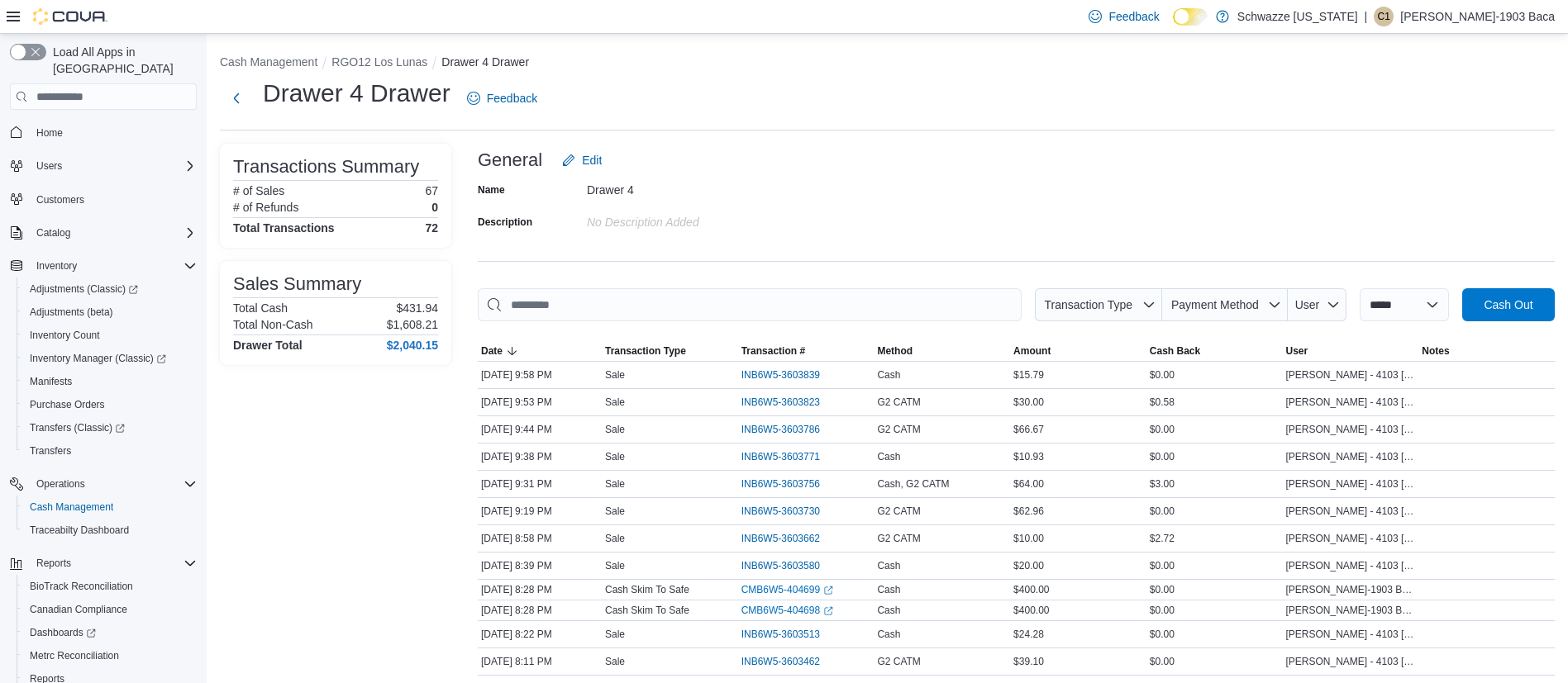
click at [368, 70] on ol "Cash Management RGO12 Los Lunas Drawer 4 Drawer" at bounding box center [887, 64] width 1335 height 20
click at [371, 61] on button "RGO12 Los Lunas" at bounding box center [379, 61] width 95 height 13
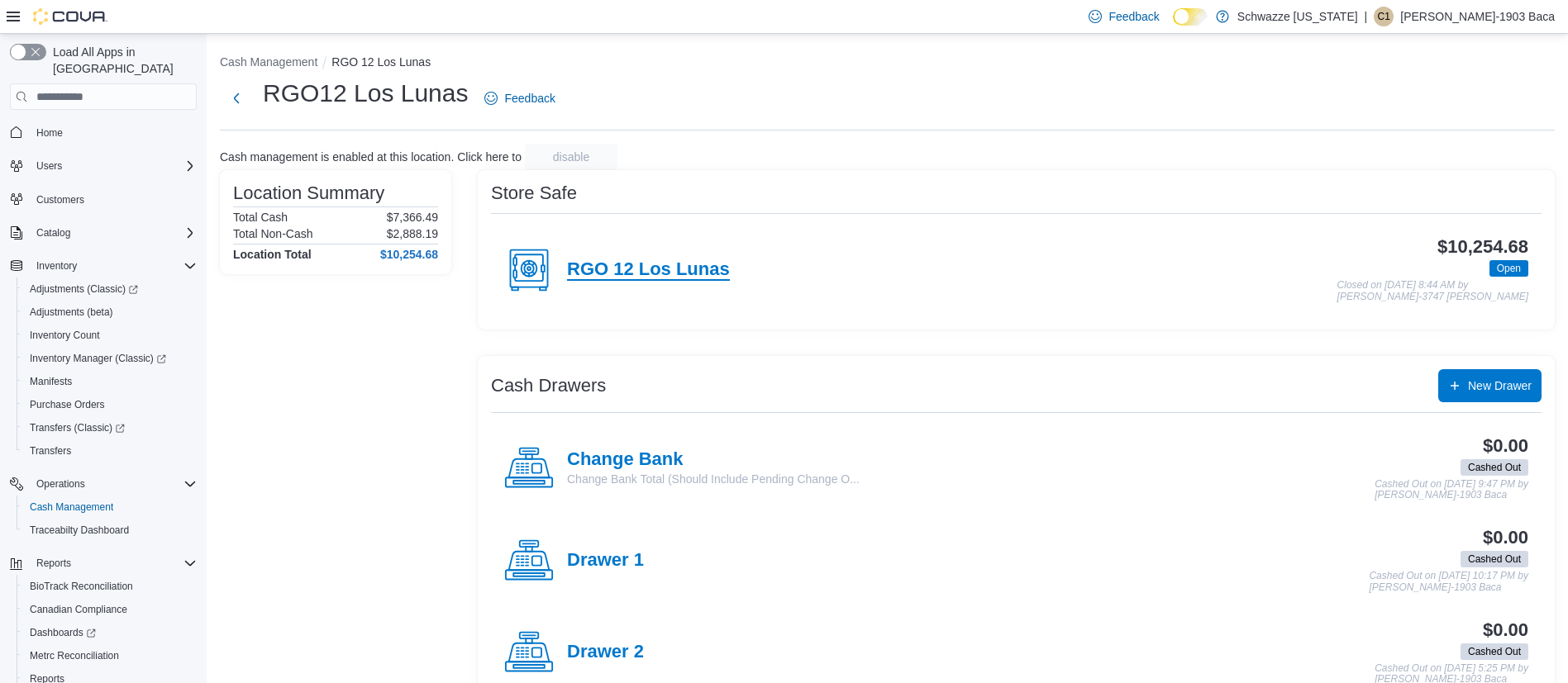
click at [698, 260] on h4 "RGO 12 Los Lunas" at bounding box center [648, 271] width 162 height 22
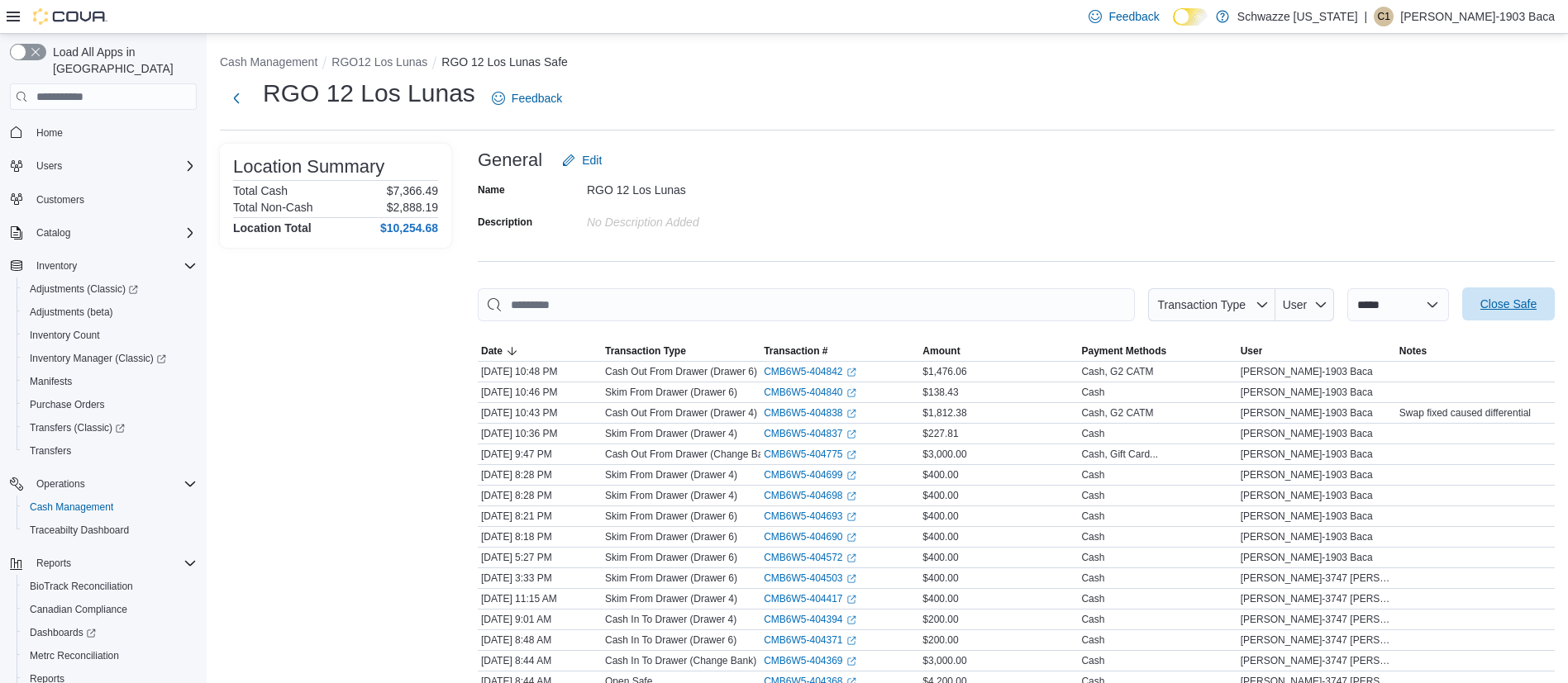
click at [1510, 297] on span "Close Safe" at bounding box center [1508, 304] width 56 height 17
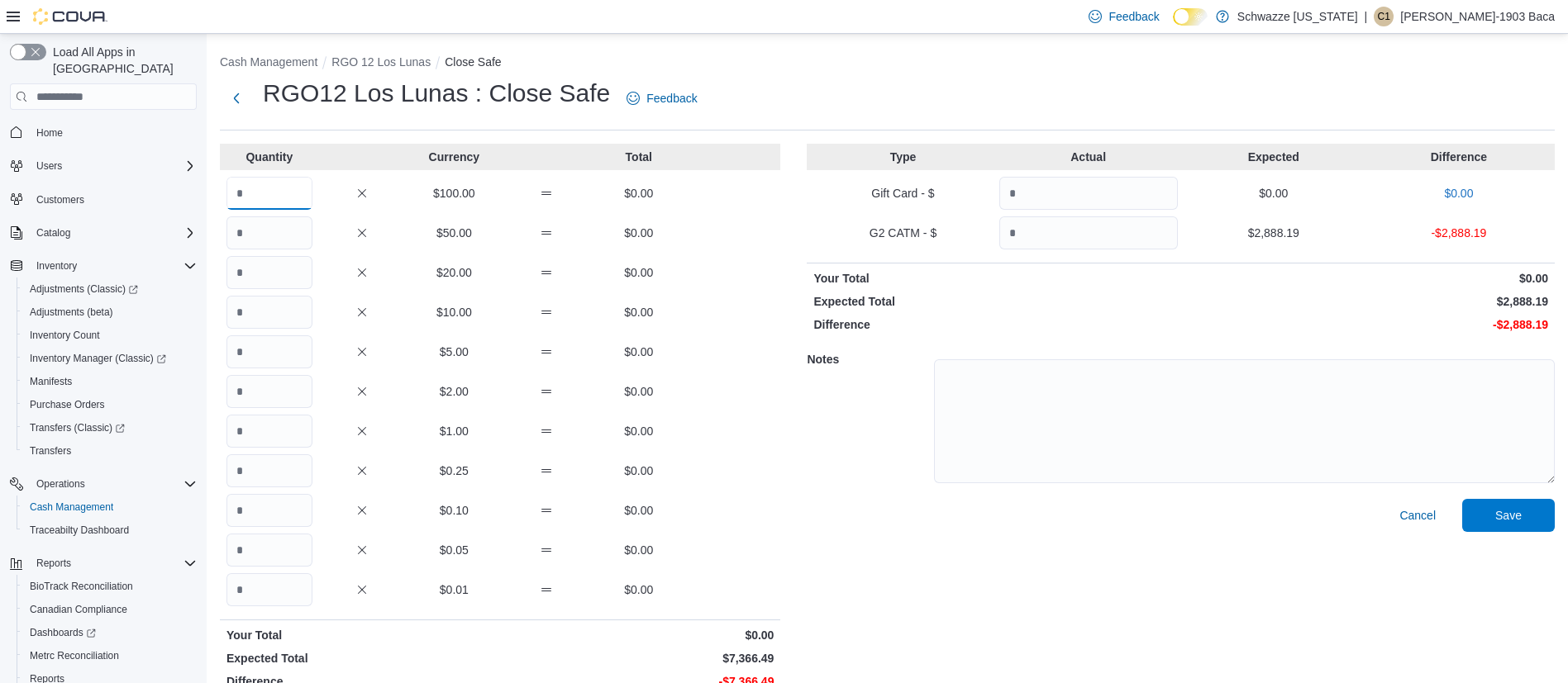
click at [239, 187] on input "Quantity" at bounding box center [269, 194] width 86 height 33
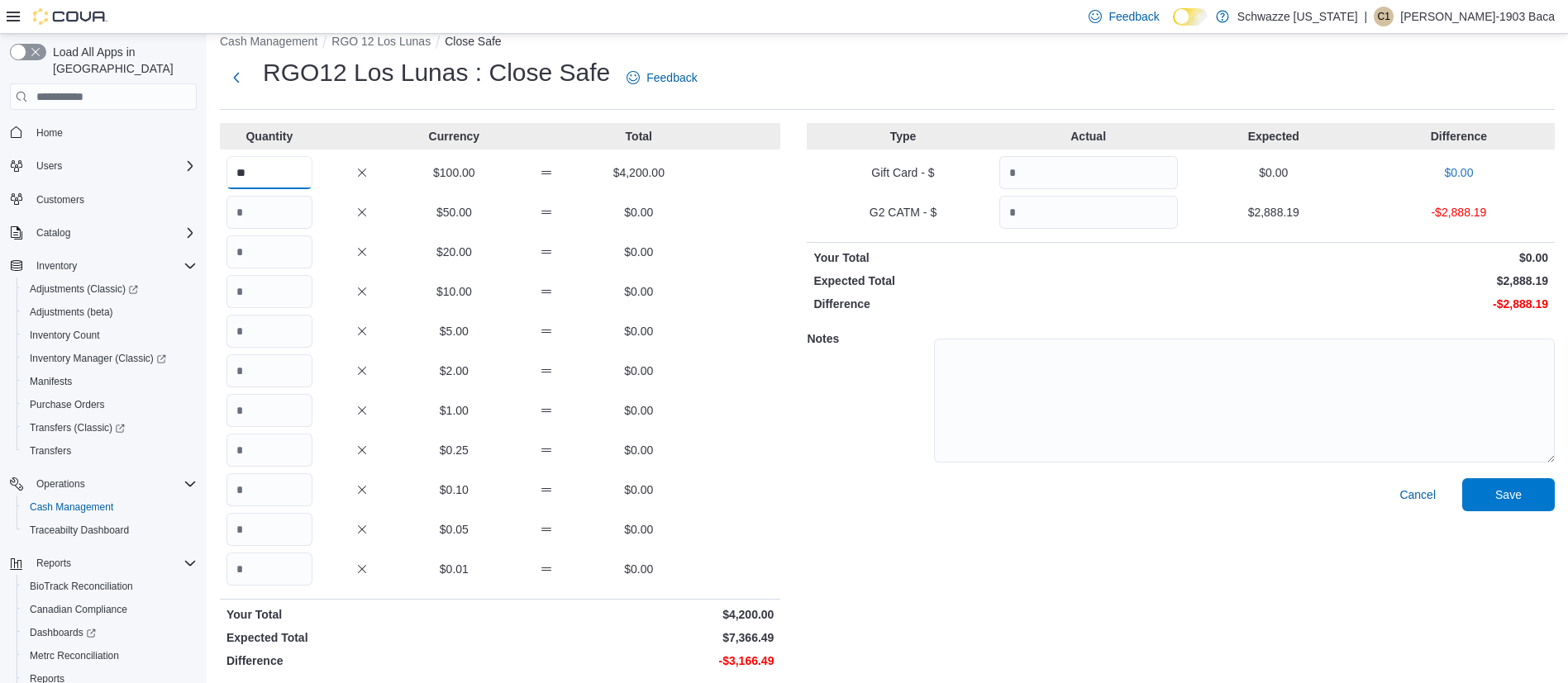
scroll to position [27, 0]
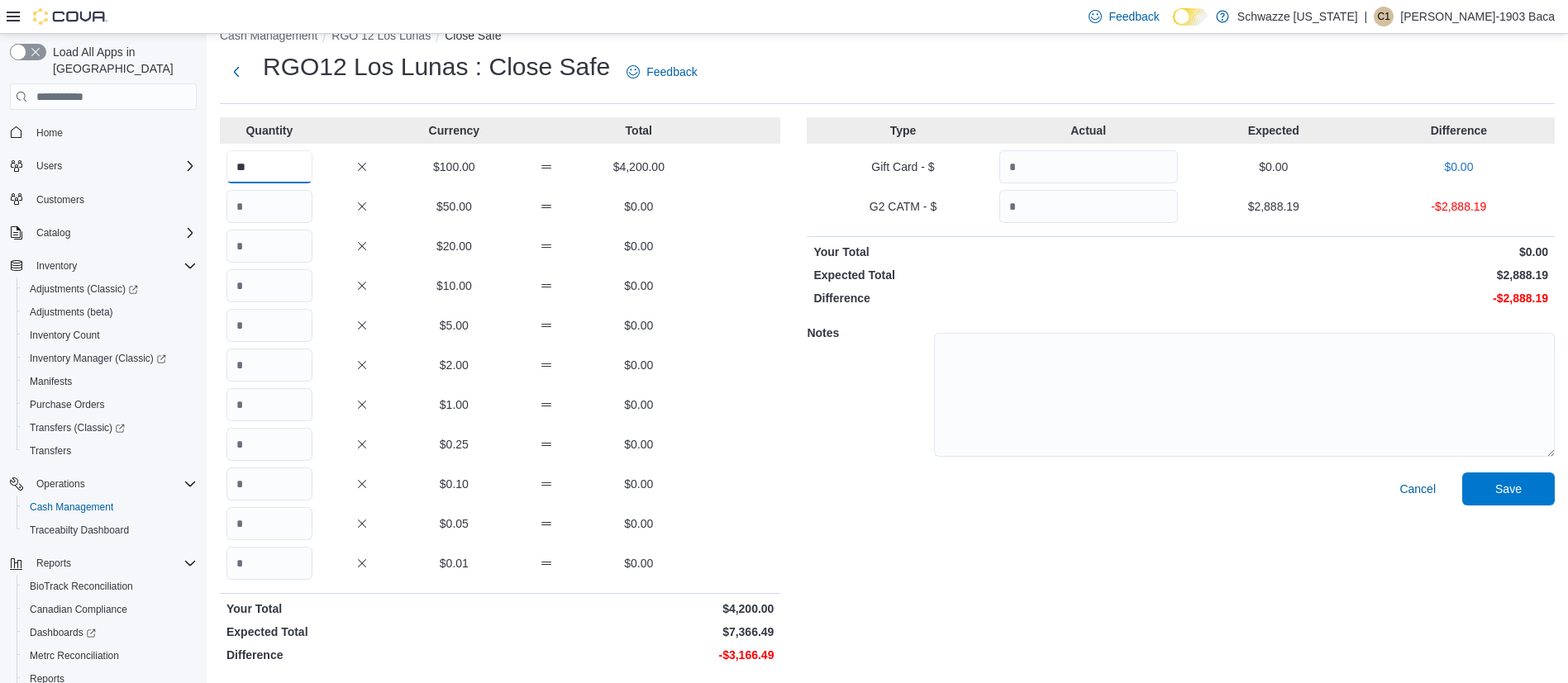
type input "**"
click at [282, 575] on input "Quantity" at bounding box center [269, 564] width 86 height 33
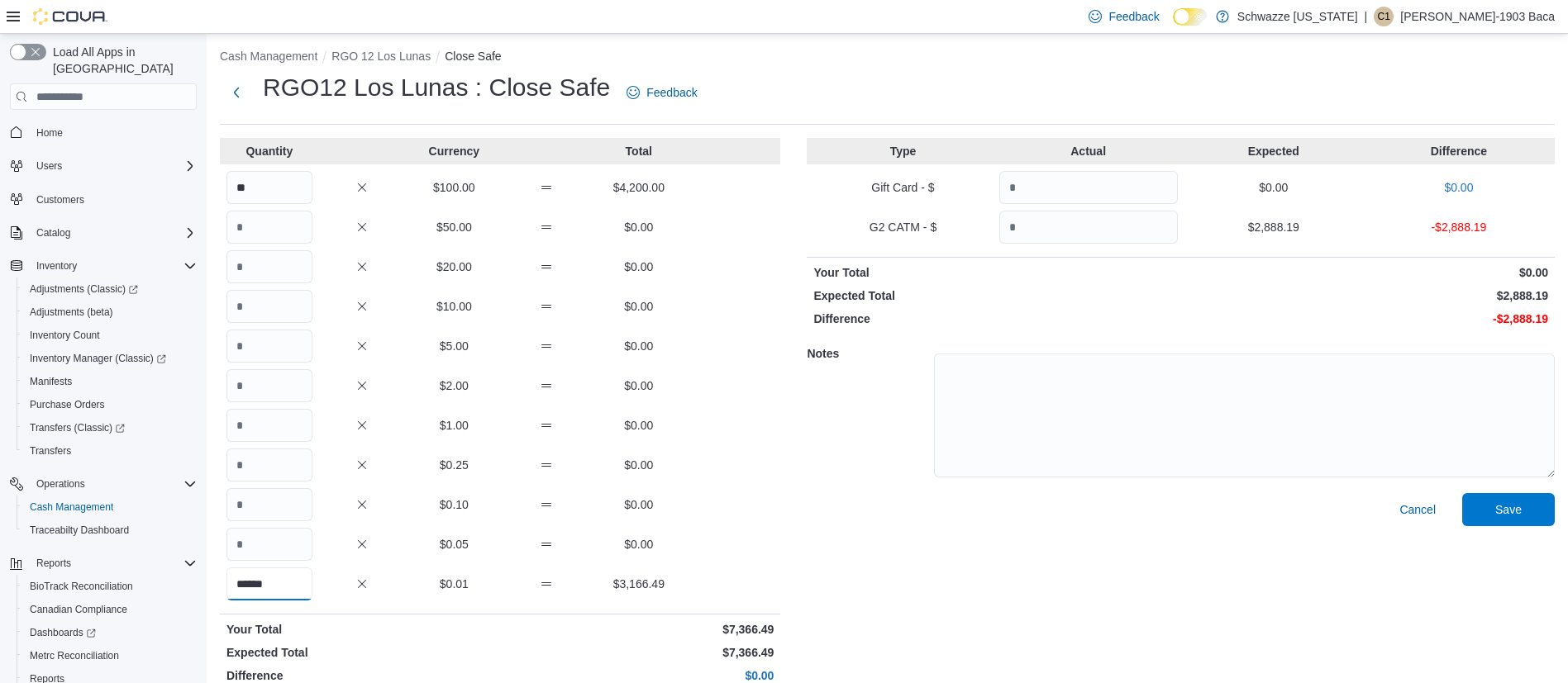
scroll to position [0, 0]
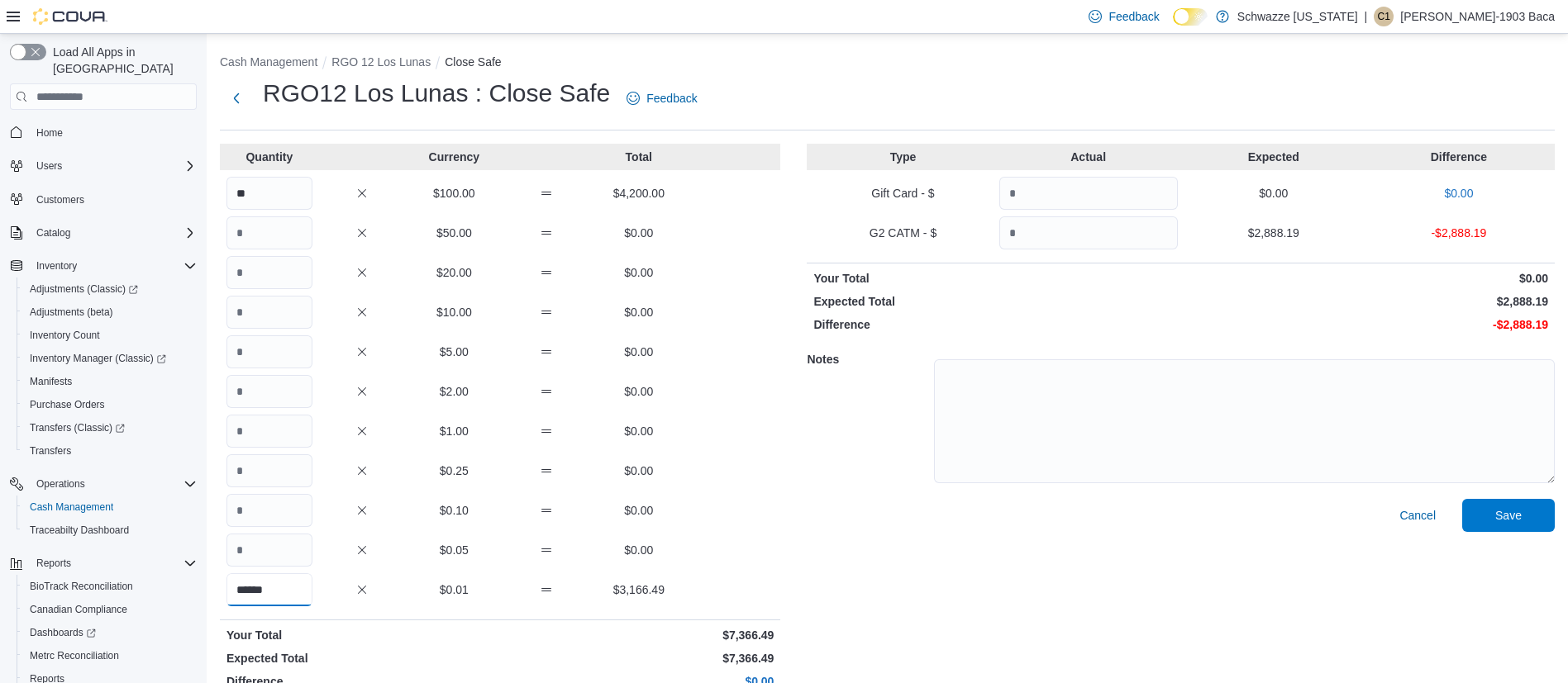
type input "******"
click at [1059, 225] on input "Quantity" at bounding box center [1088, 233] width 178 height 33
type input "*"
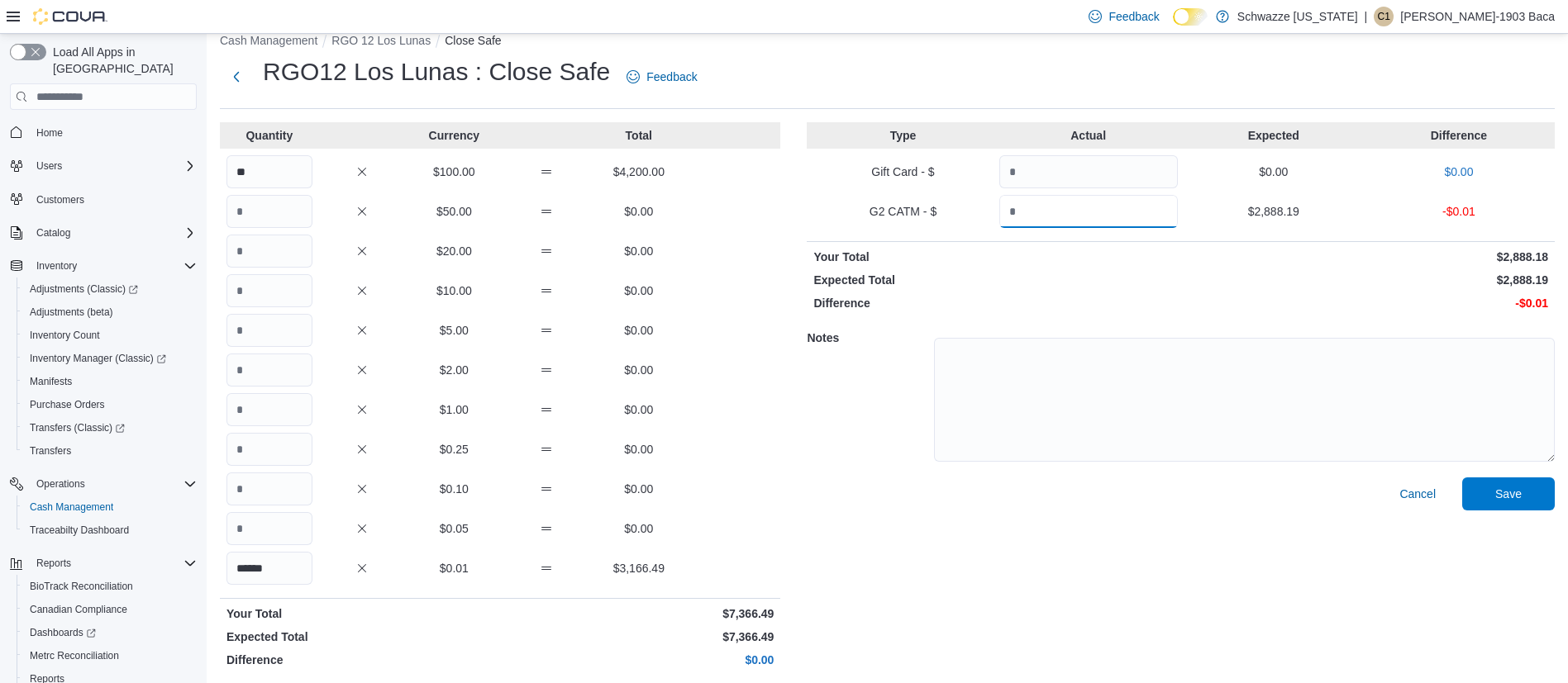
scroll to position [27, 0]
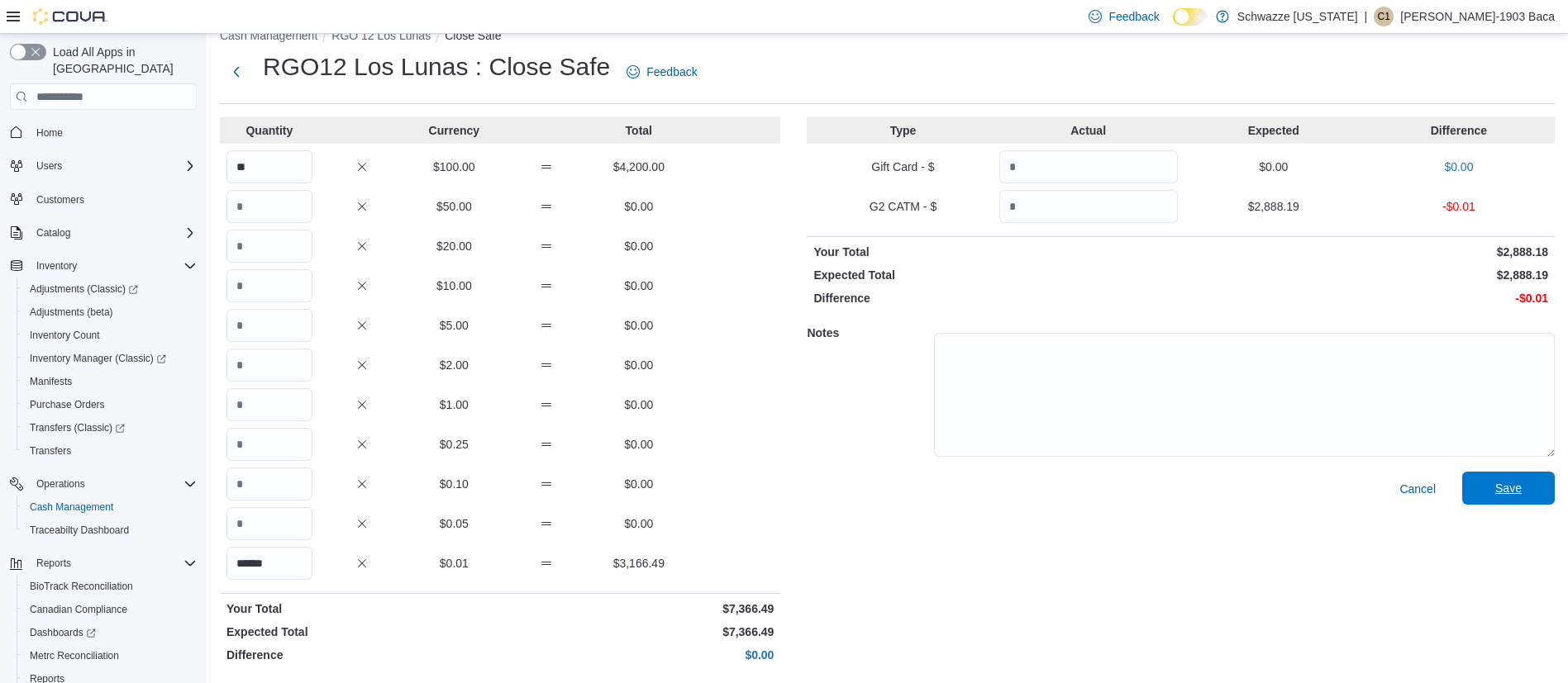
click at [1522, 492] on span "Save" at bounding box center [1508, 488] width 27 height 17
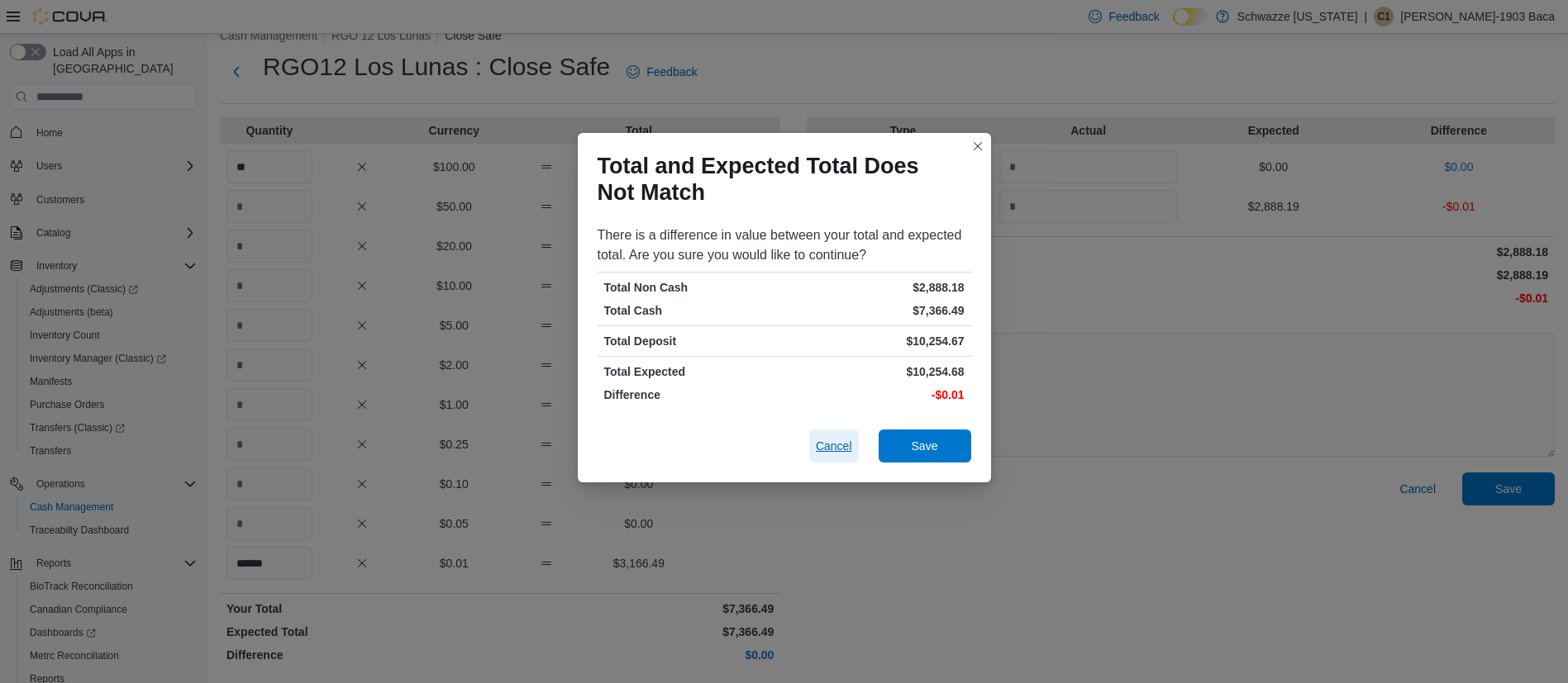
click at [831, 441] on span "Cancel" at bounding box center [834, 446] width 36 height 17
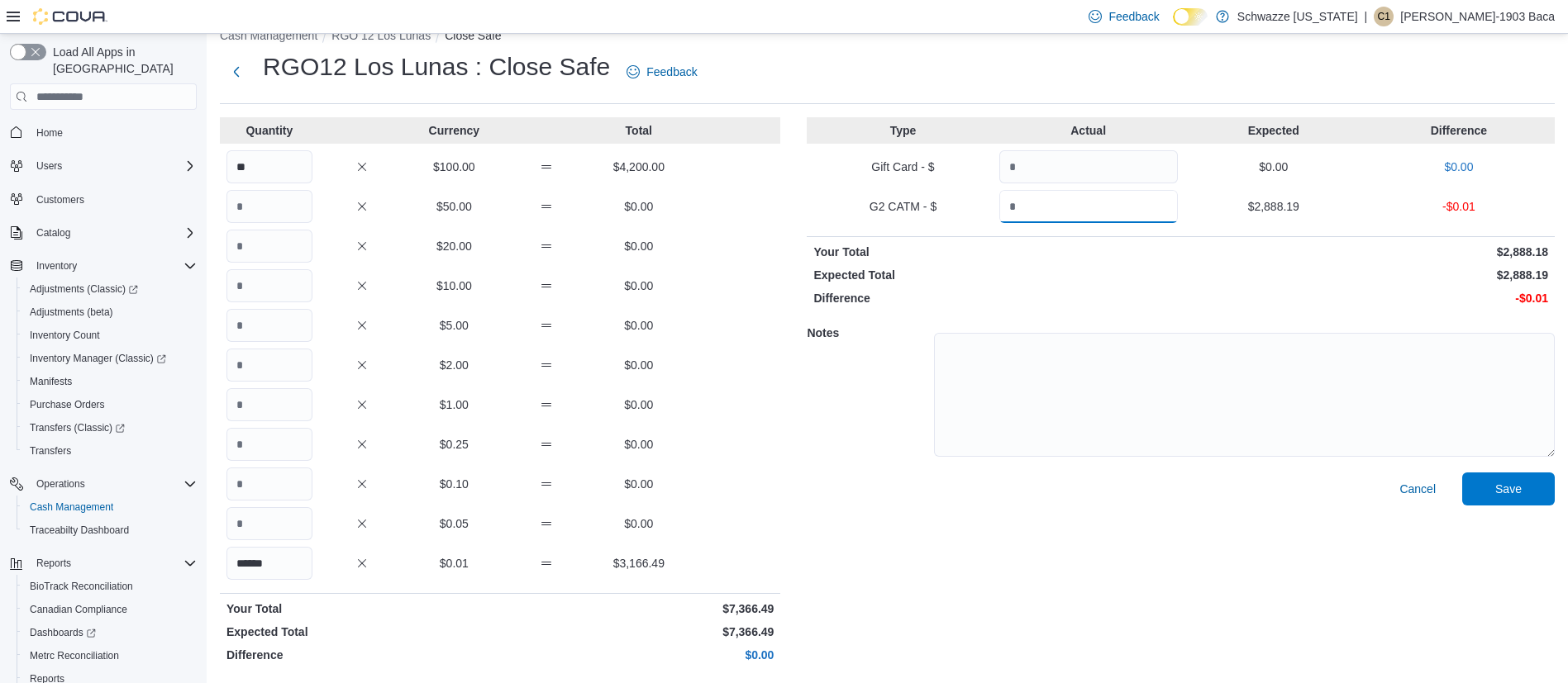
click at [1080, 209] on input "*******" at bounding box center [1088, 207] width 178 height 33
type input "*******"
click at [1151, 321] on div at bounding box center [1244, 393] width 621 height 153
click at [1501, 487] on span "Save" at bounding box center [1508, 488] width 73 height 33
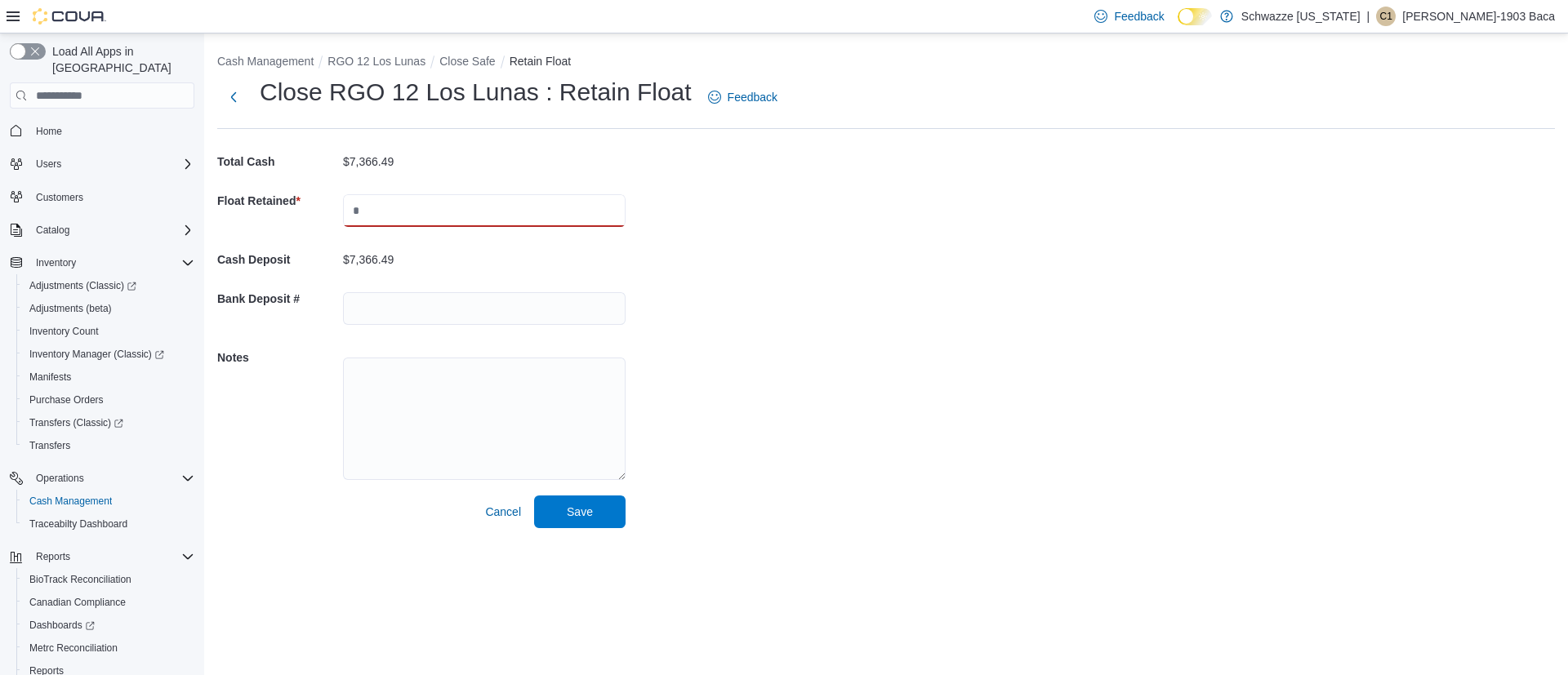
click at [377, 216] on input "text" at bounding box center [484, 211] width 283 height 33
type input "**"
click at [385, 312] on input "text" at bounding box center [484, 309] width 283 height 33
type input "********"
drag, startPoint x: 441, startPoint y: 411, endPoint x: 448, endPoint y: 415, distance: 8.1
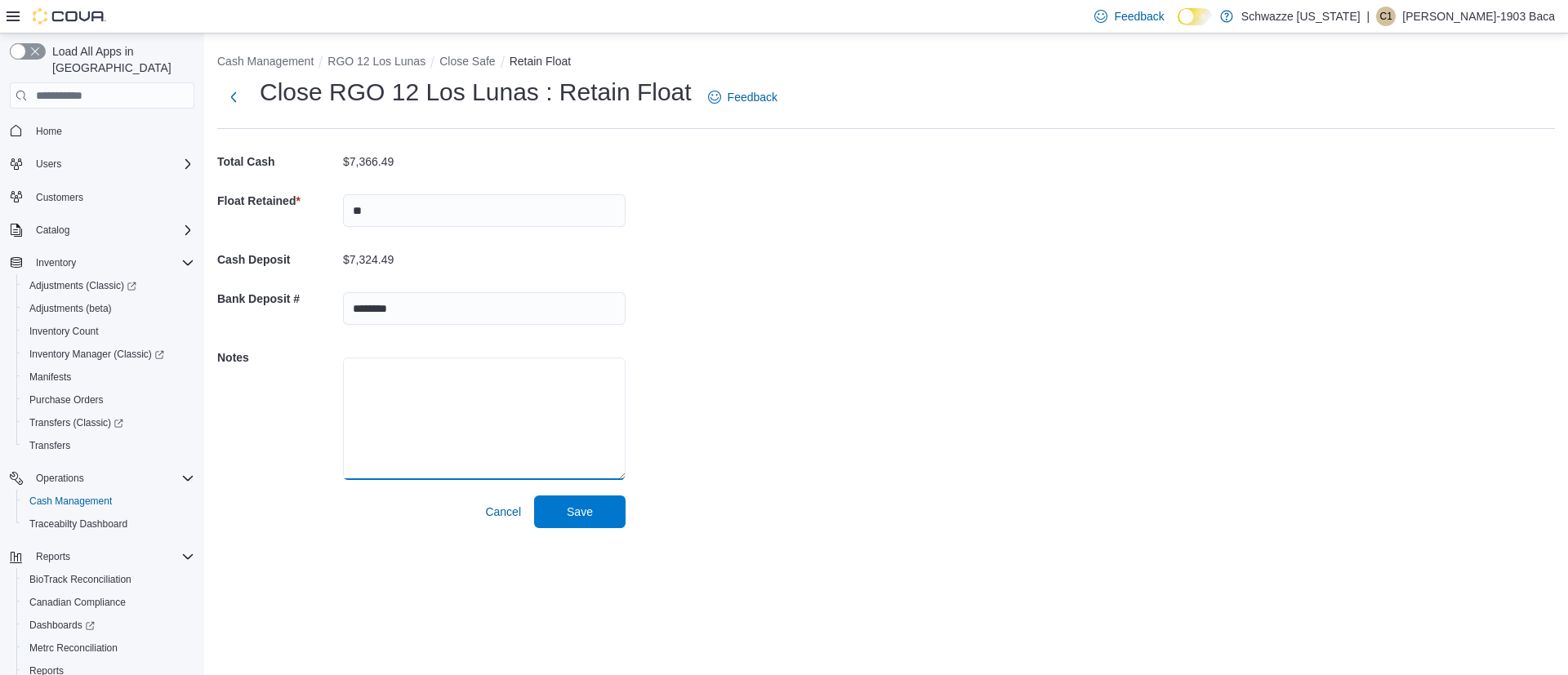
click at [441, 410] on textarea at bounding box center [484, 419] width 283 height 123
click at [373, 211] on input "**" at bounding box center [484, 211] width 283 height 33
type input "****"
click at [452, 313] on input "********" at bounding box center [484, 309] width 283 height 33
click at [582, 514] on span "Save" at bounding box center [580, 511] width 26 height 17
